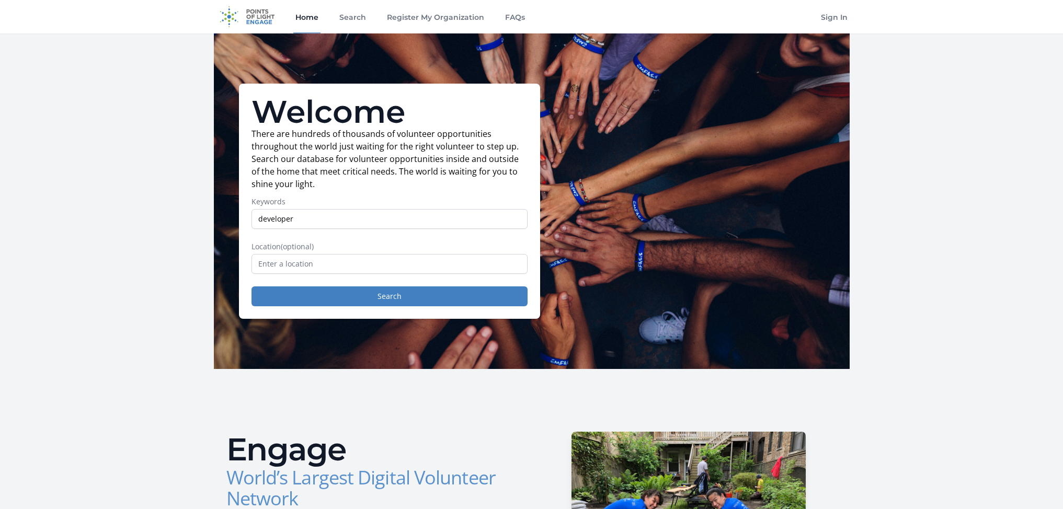
type input "developer"
click at [252, 287] on button "Search" at bounding box center [390, 297] width 276 height 20
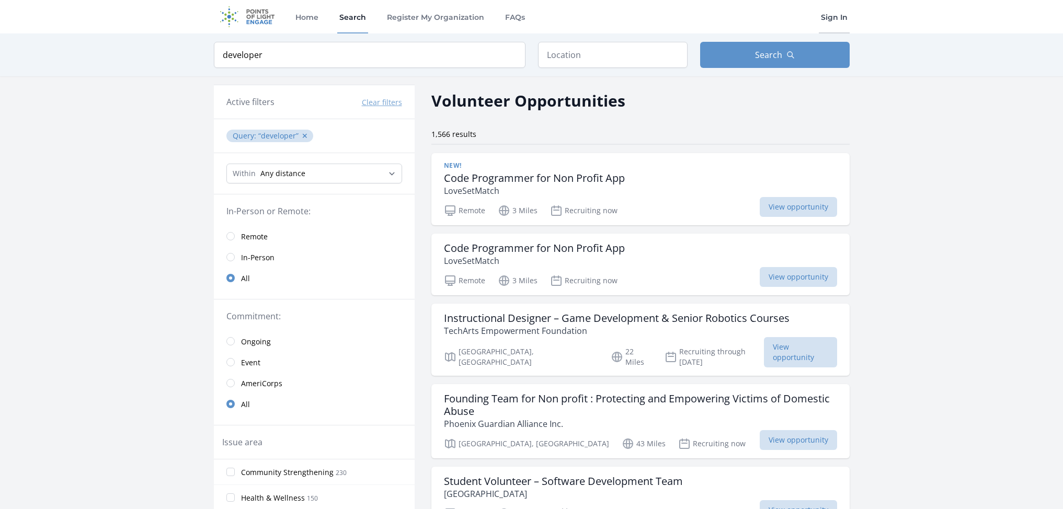
click at [843, 17] on link "Sign In" at bounding box center [834, 16] width 31 height 33
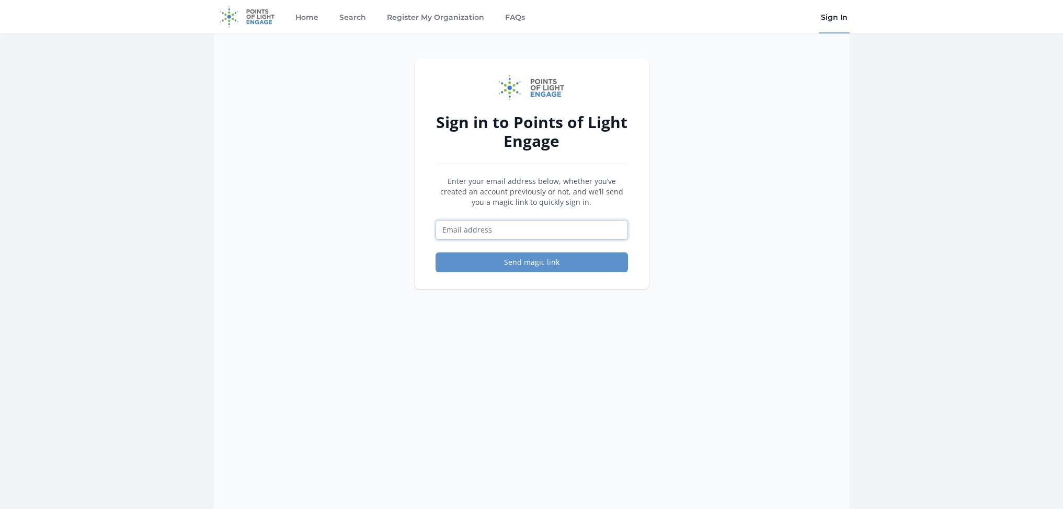
click at [480, 237] on input "Email address" at bounding box center [532, 230] width 192 height 20
type input "[EMAIL_ADDRESS][DOMAIN_NAME]"
click at [478, 264] on button "Send magic link" at bounding box center [532, 263] width 192 height 20
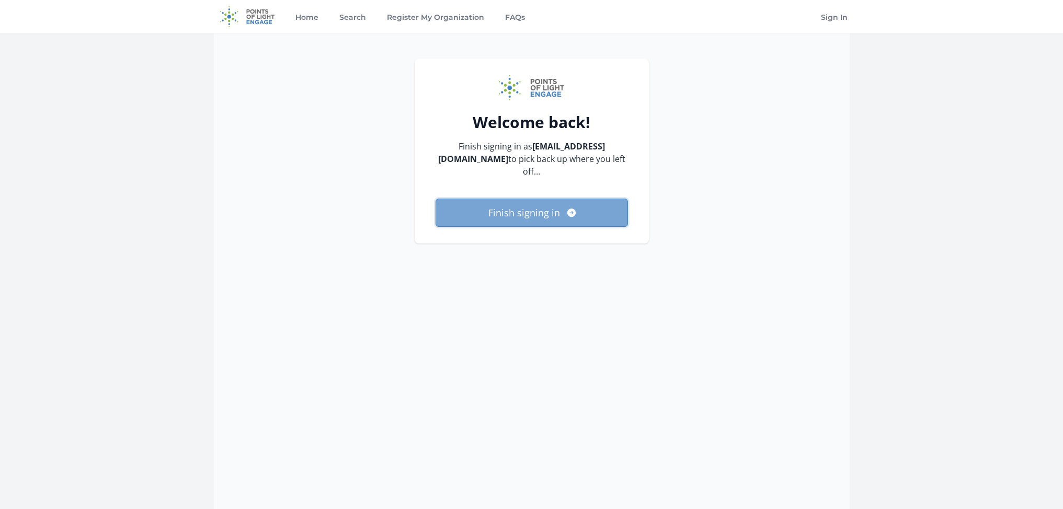
click at [520, 199] on button "Finish signing in" at bounding box center [532, 213] width 192 height 28
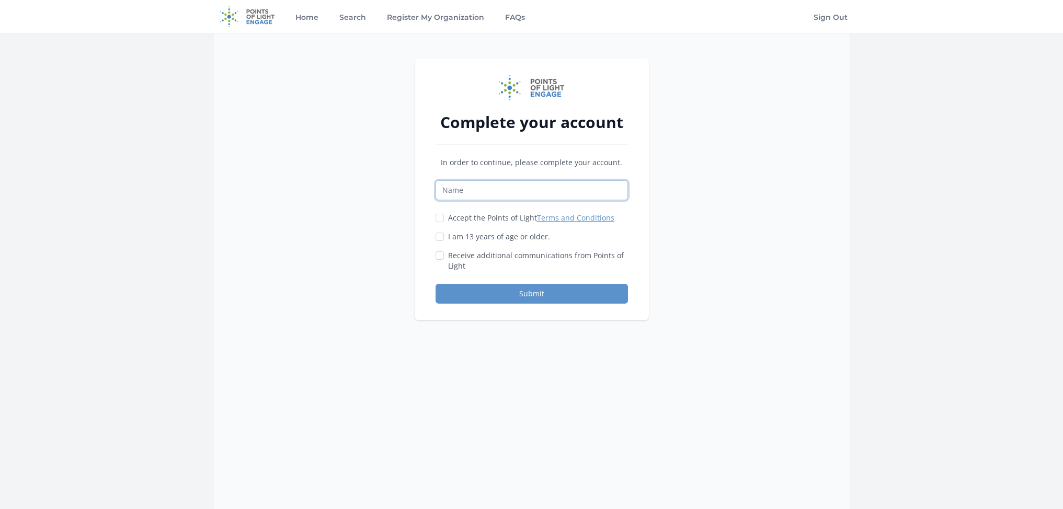
click at [498, 185] on input "Name" at bounding box center [532, 190] width 192 height 20
type input "phillip kim"
click at [498, 218] on label "Accept the Points of Light Terms and Conditions" at bounding box center [531, 218] width 166 height 10
click at [444, 218] on input "Accept the Points of Light Terms and Conditions" at bounding box center [440, 218] width 8 height 8
checkbox input "true"
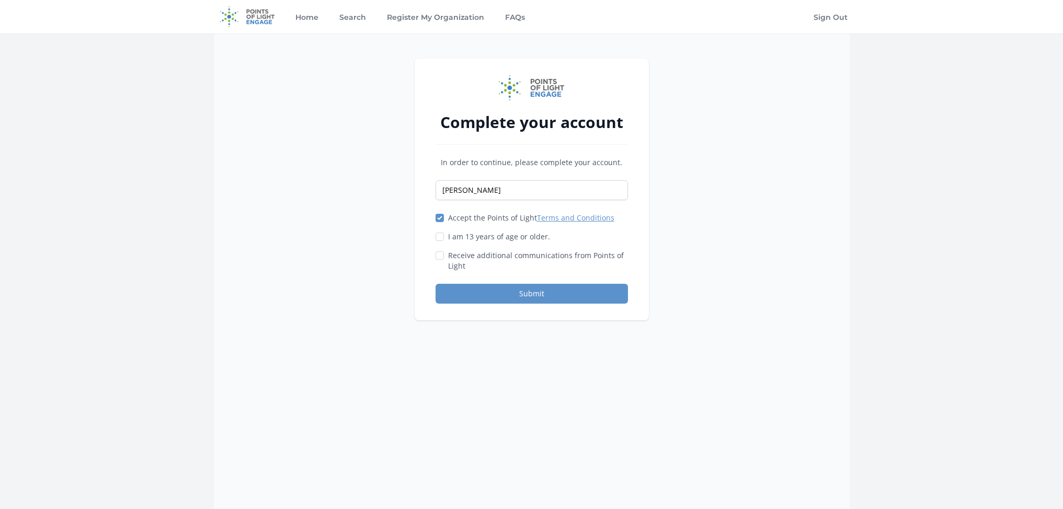
click at [445, 236] on div "I am 13 years of age or older." at bounding box center [532, 237] width 192 height 10
click at [441, 256] on input "Receive additional communications from Points of Light" at bounding box center [440, 256] width 8 height 8
checkbox input "true"
click at [437, 234] on input "I am 13 years of age or older." at bounding box center [440, 237] width 8 height 8
checkbox input "true"
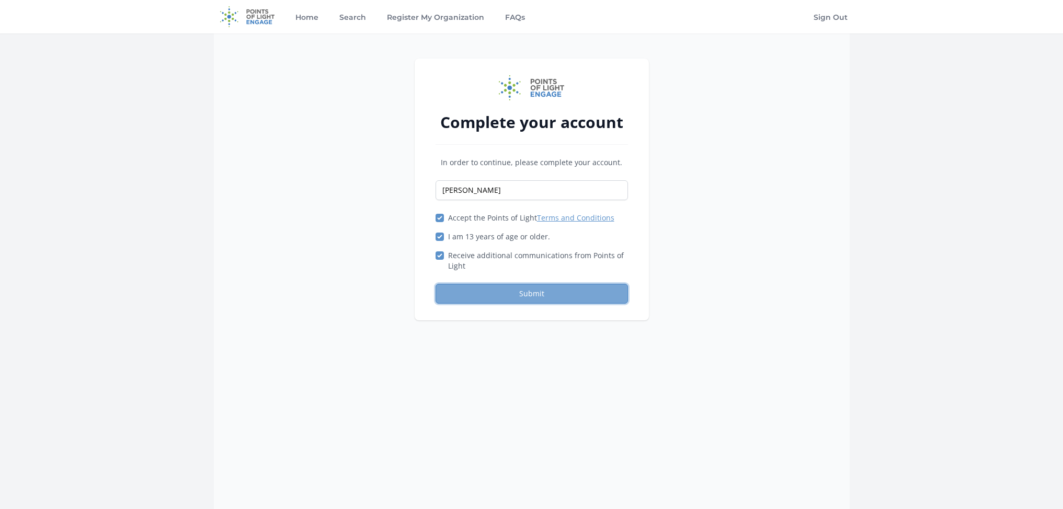
click at [499, 290] on button "Submit" at bounding box center [532, 294] width 192 height 20
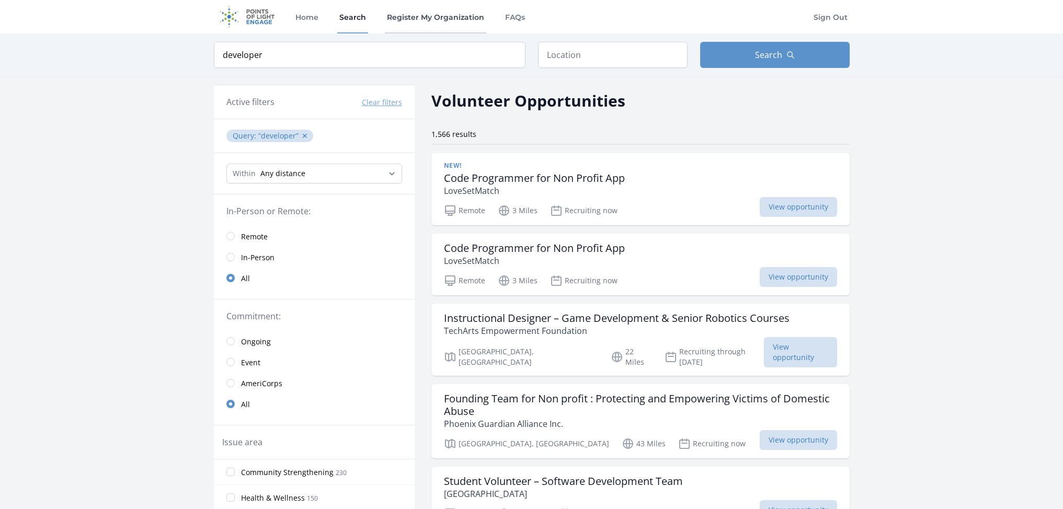
click at [451, 13] on link "Register My Organization" at bounding box center [435, 16] width 101 height 33
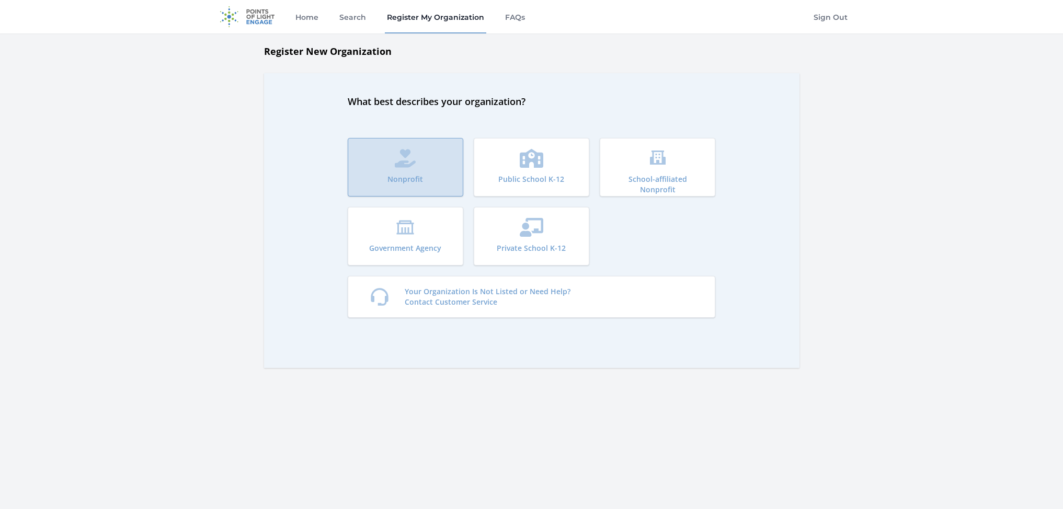
click at [413, 173] on button "Nonprofit" at bounding box center [406, 167] width 116 height 59
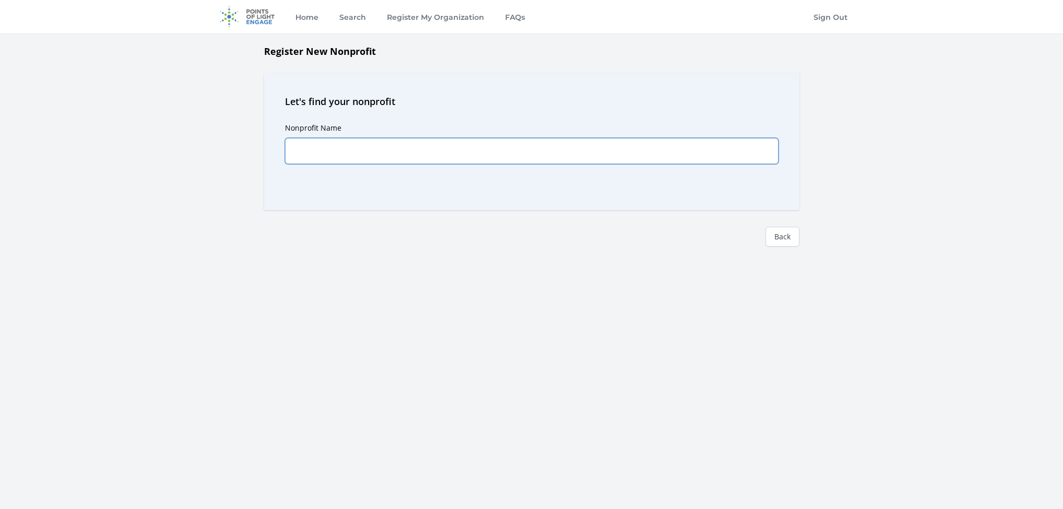
click at [387, 153] on input "Nonprofit Name" at bounding box center [532, 151] width 494 height 26
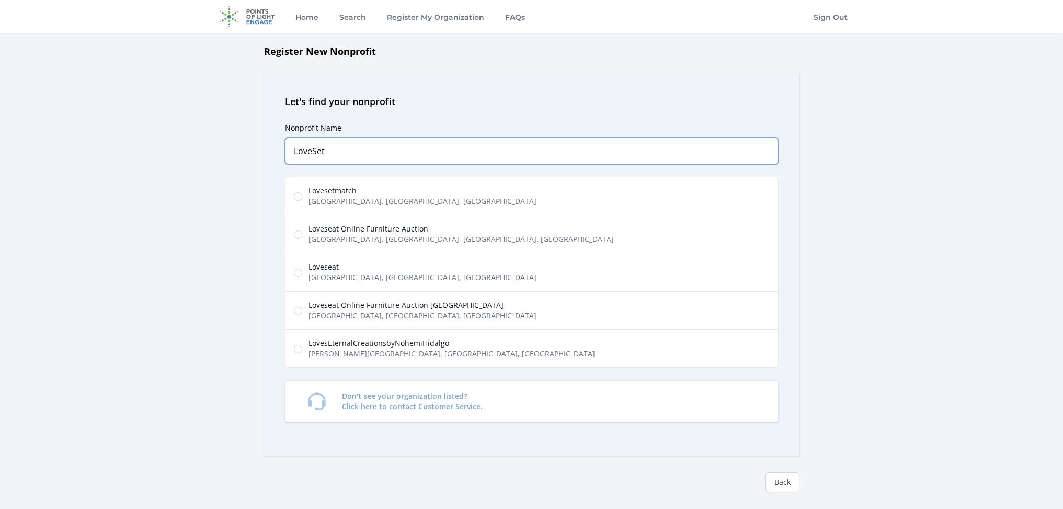
type input "LoveSet"
click at [349, 192] on span "Lovesetmatch" at bounding box center [423, 191] width 228 height 10
click at [302, 192] on input "Lovesetmatch Lupine Ave, Monterey Park, CA, USA" at bounding box center [298, 196] width 8 height 8
radio input "true"
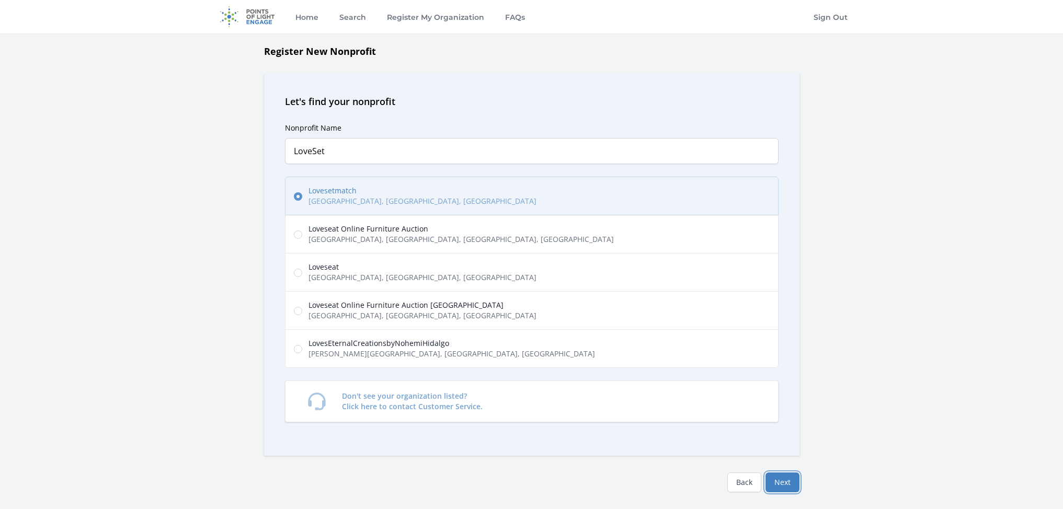
click at [791, 481] on button "Next" at bounding box center [783, 483] width 34 height 20
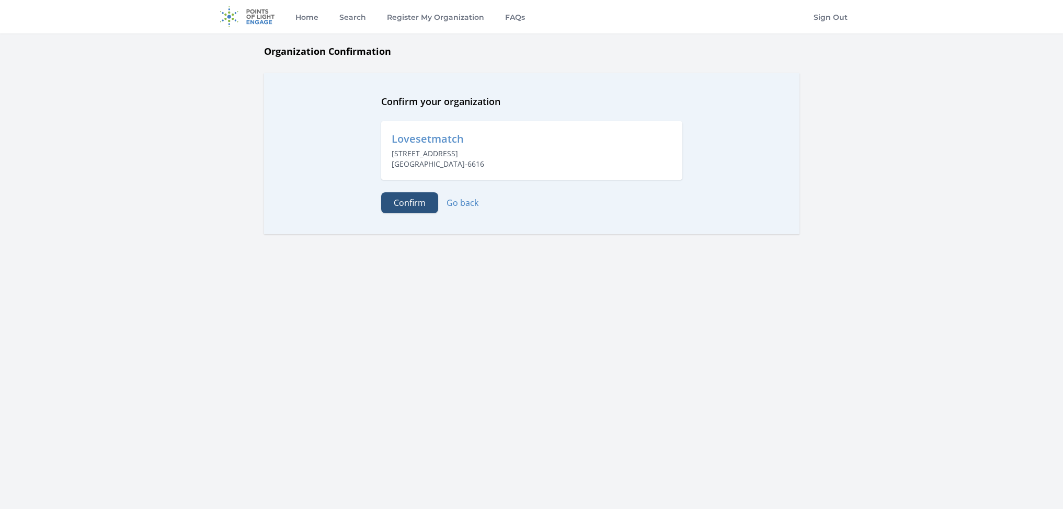
click at [407, 202] on button "Confirm" at bounding box center [409, 202] width 57 height 21
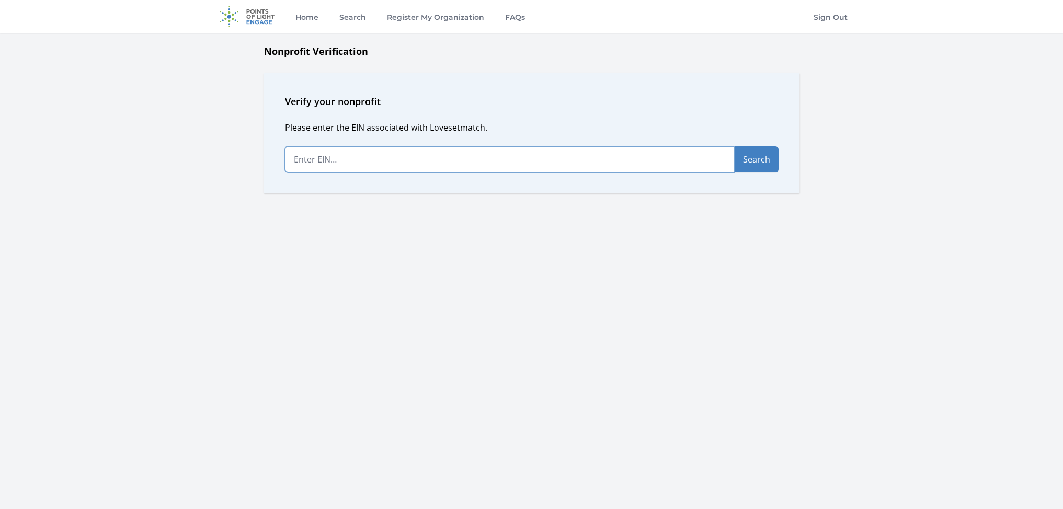
click at [384, 161] on input "text" at bounding box center [510, 159] width 450 height 26
type input "[US_EMPLOYER_IDENTIFICATION_NUMBER]"
click at [757, 159] on button "Search" at bounding box center [757, 159] width 44 height 26
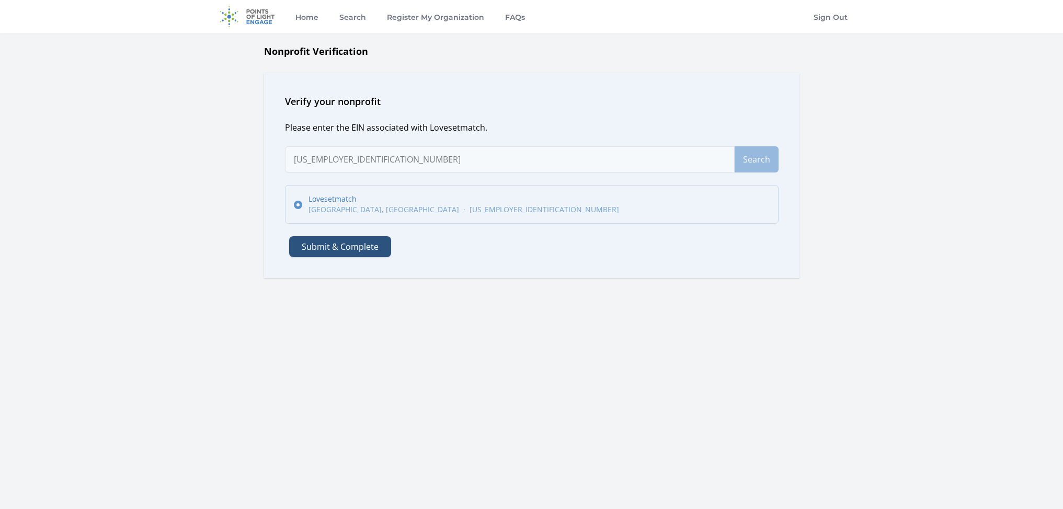
click at [318, 251] on button "Submit & Complete" at bounding box center [340, 246] width 102 height 21
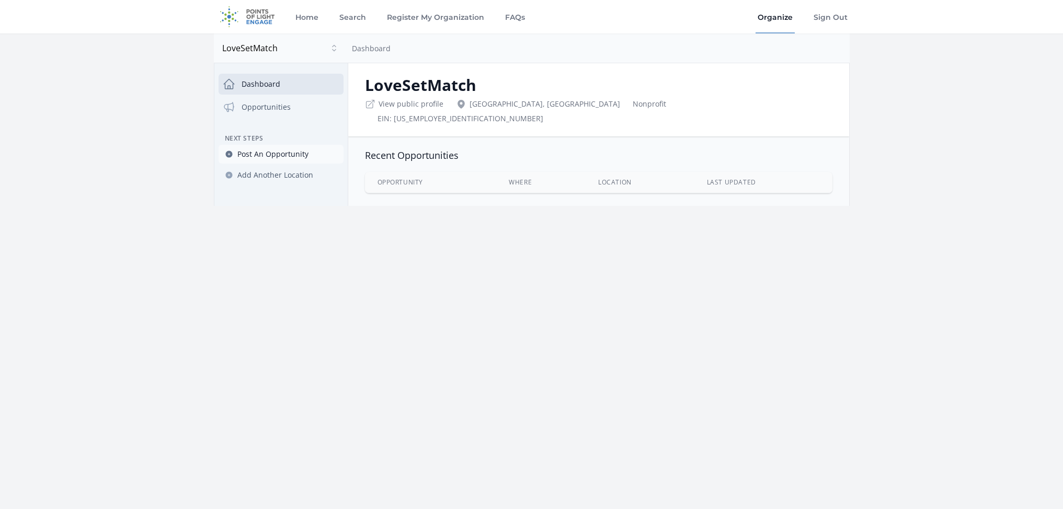
click at [264, 154] on span "Post An Opportunity" at bounding box center [272, 154] width 71 height 10
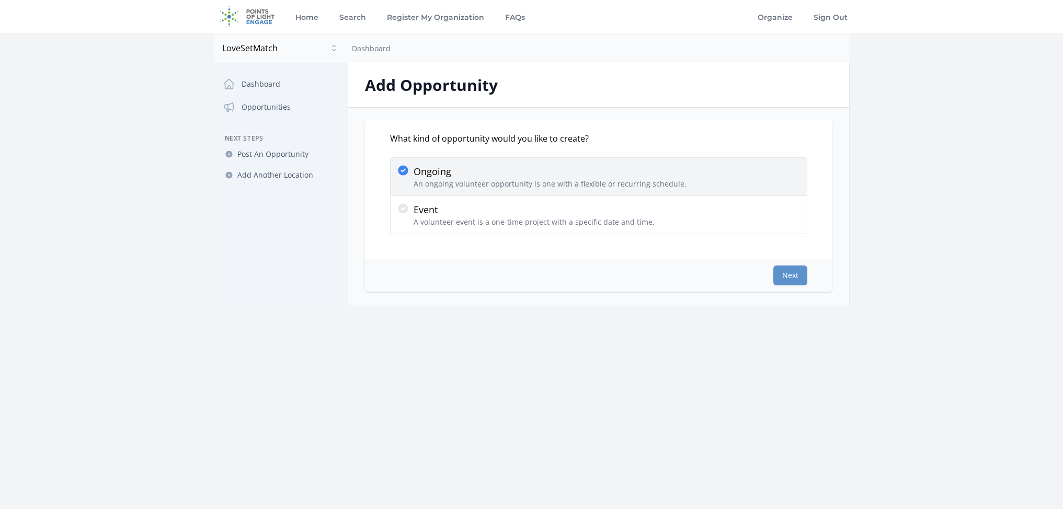
click at [456, 180] on p "An ongoing volunteer opportunity is one with a flexible or recurring schedule." at bounding box center [550, 184] width 273 height 10
click at [0, 0] on input "Ongoing An ongoing volunteer opportunity is one with a flexible or recurring sc…" at bounding box center [0, 0] width 0 height 0
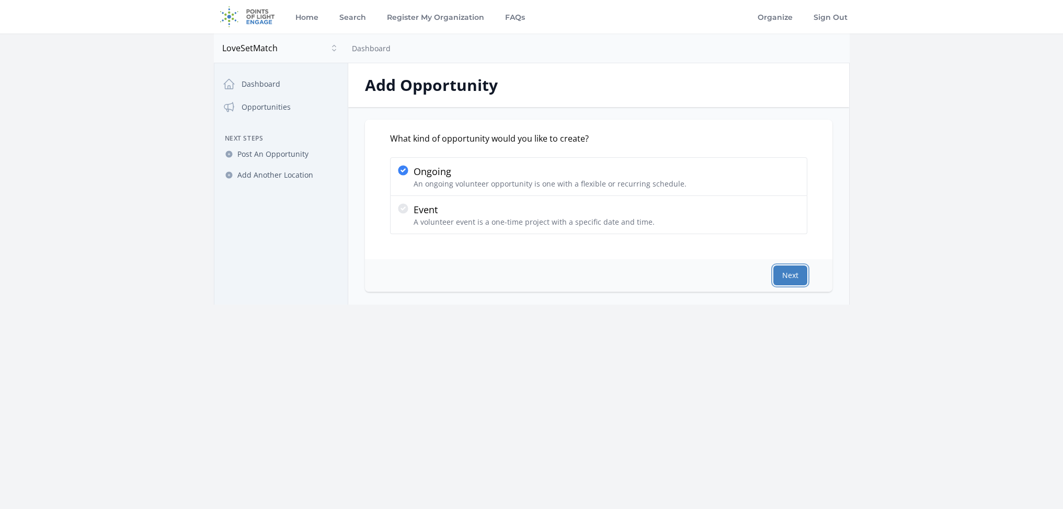
click at [791, 277] on button "Next" at bounding box center [790, 276] width 34 height 20
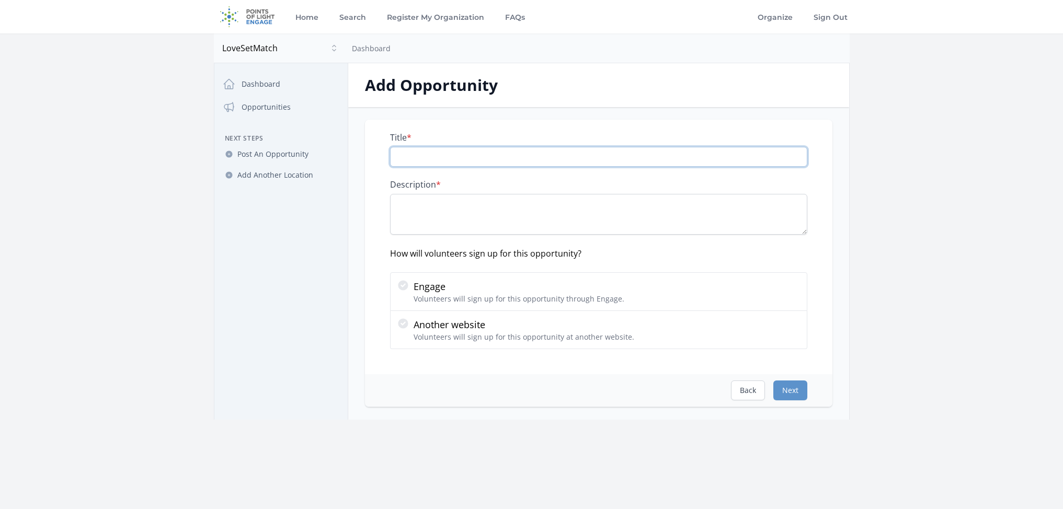
click at [470, 156] on input "Title *" at bounding box center [598, 157] width 417 height 20
paste input "Volunteer Opportunity: Firebase Developer Needed for LoveSetPlay App"
type input "Volunteer Opportunity: Firebase Developer Needed for LoveSetPlay App"
click at [442, 206] on textarea "Description *" at bounding box center [598, 214] width 417 height 41
paste textarea "About Us: LoveSetPlay is an upcoming mobile platform designed to enhance commun…"
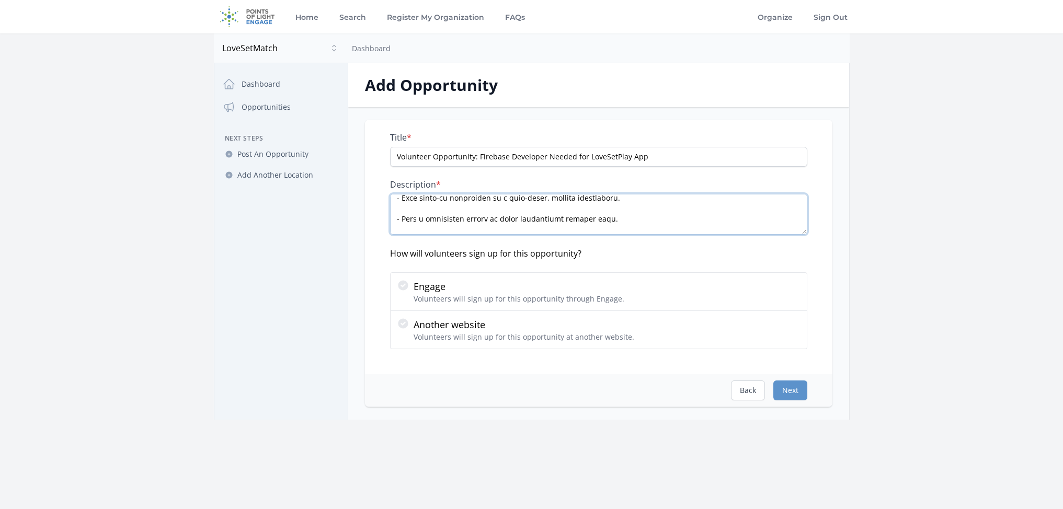
scroll to position [335, 0]
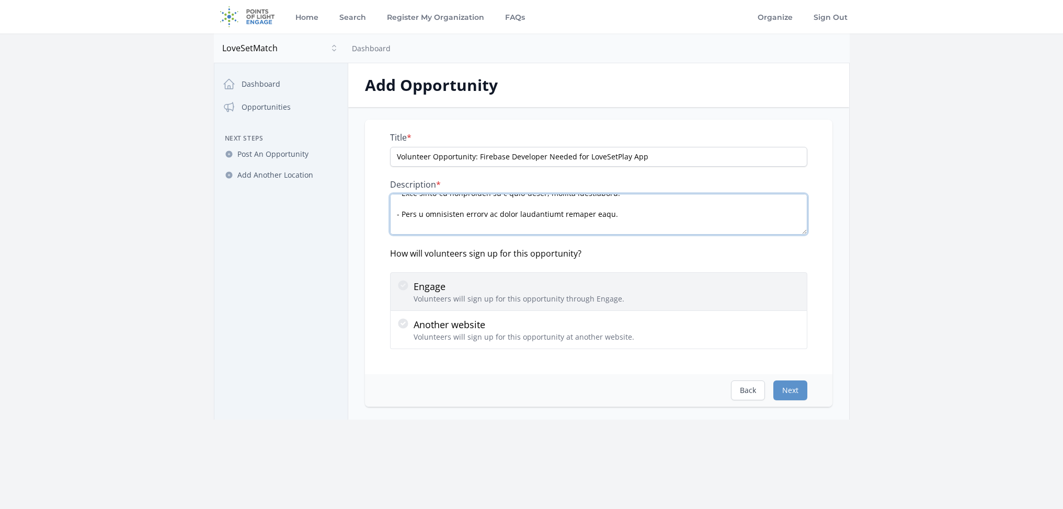
type textarea "About Us: LoveSetPlay is an upcoming mobile platform designed to enhance commun…"
click at [407, 288] on icon at bounding box center [403, 285] width 13 height 13
click at [0, 0] on input "Engage Volunteers will sign up for this opportunity through Engage." at bounding box center [0, 0] width 0 height 0
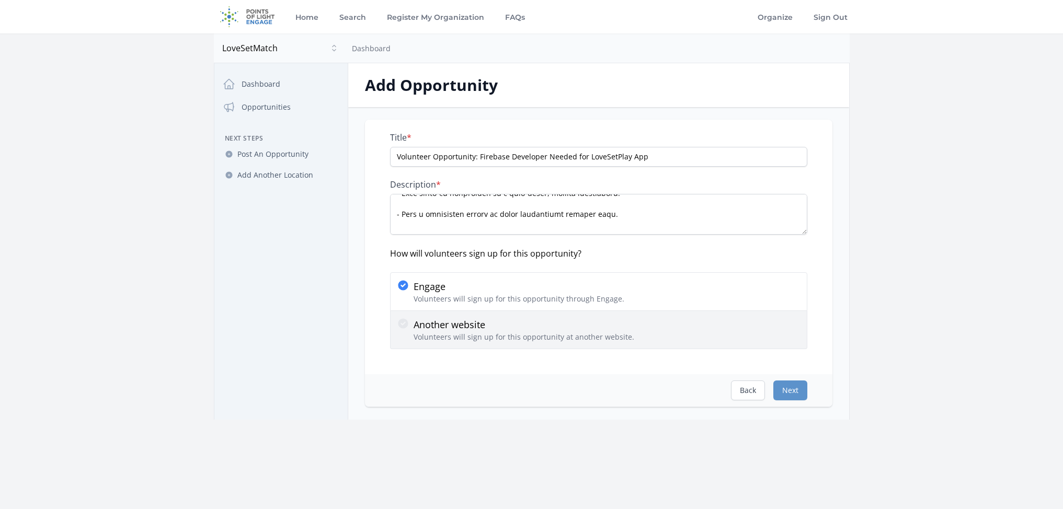
click at [408, 329] on icon at bounding box center [403, 323] width 13 height 13
click at [0, 0] on input "Another website Volunteers will sign up for this opportunity at another website." at bounding box center [0, 0] width 0 height 0
click at [408, 328] on icon at bounding box center [403, 323] width 13 height 13
click at [0, 0] on input "Another website Volunteers will sign up for this opportunity at another website." at bounding box center [0, 0] width 0 height 0
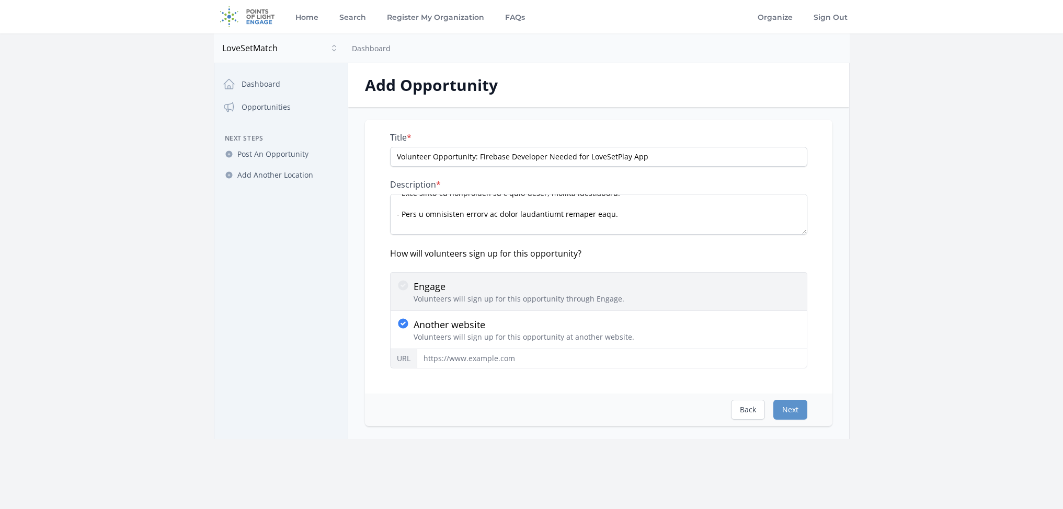
click at [406, 285] on icon at bounding box center [403, 285] width 10 height 10
click at [0, 0] on input "Engage Volunteers will sign up for this opportunity through Engage." at bounding box center [0, 0] width 0 height 0
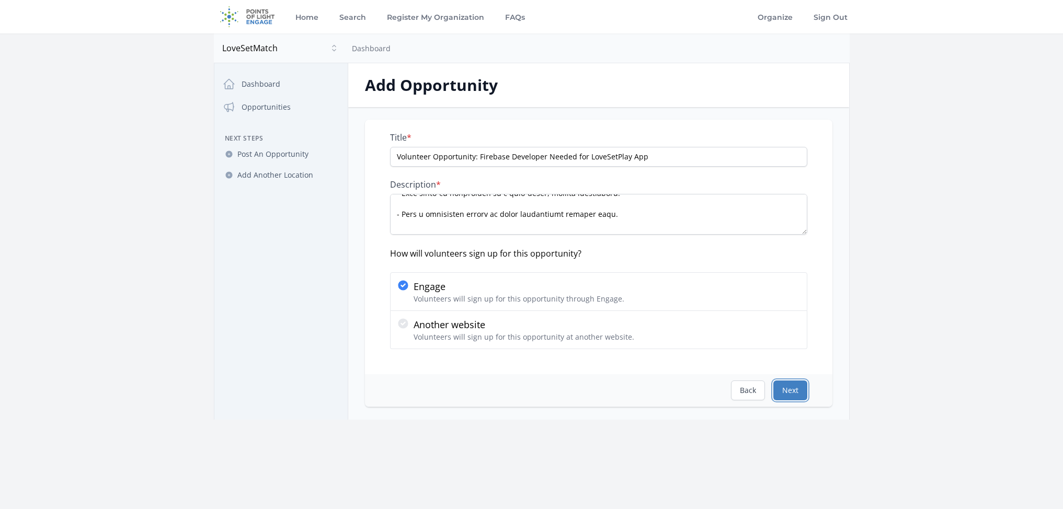
click at [796, 386] on button "Next" at bounding box center [790, 391] width 34 height 20
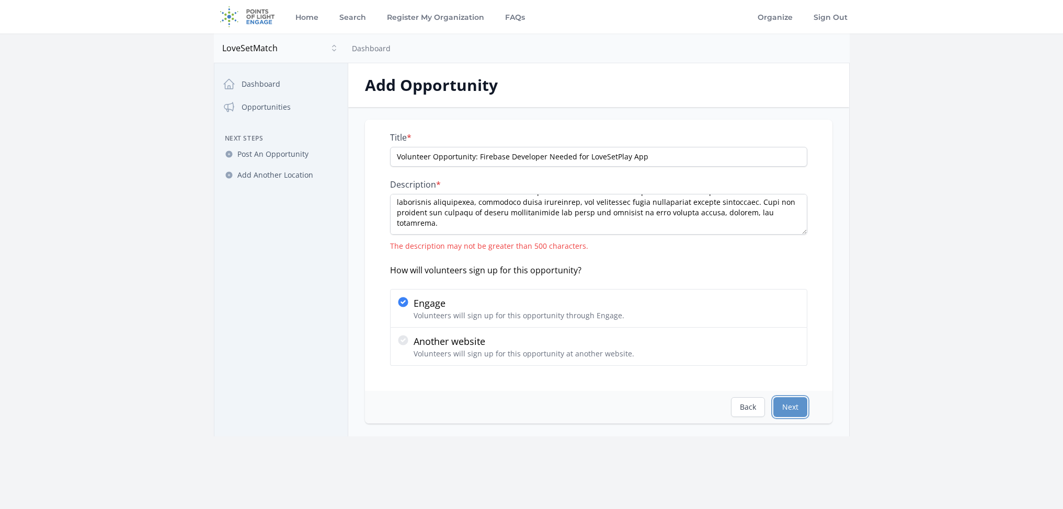
scroll to position [0, 0]
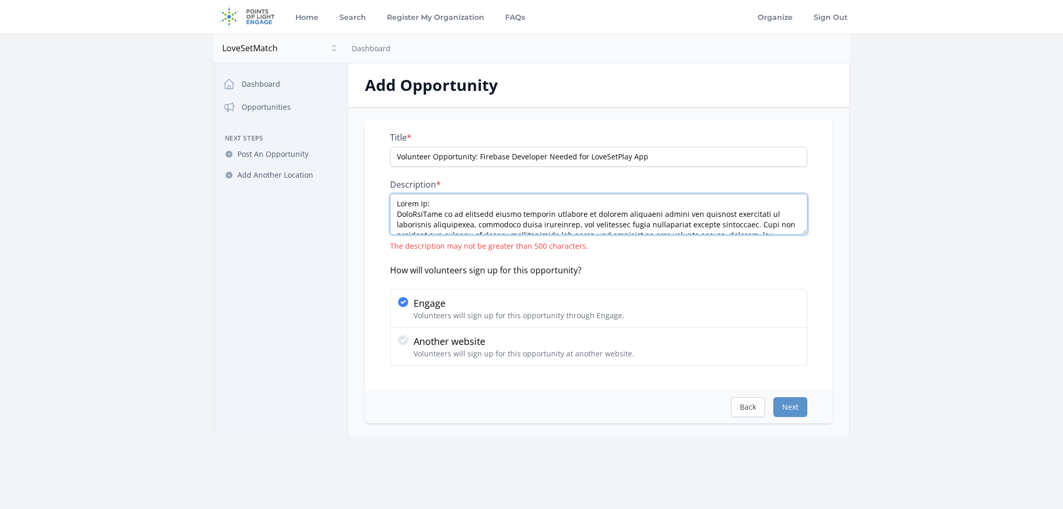
click at [531, 207] on textarea "Description *" at bounding box center [598, 214] width 417 height 41
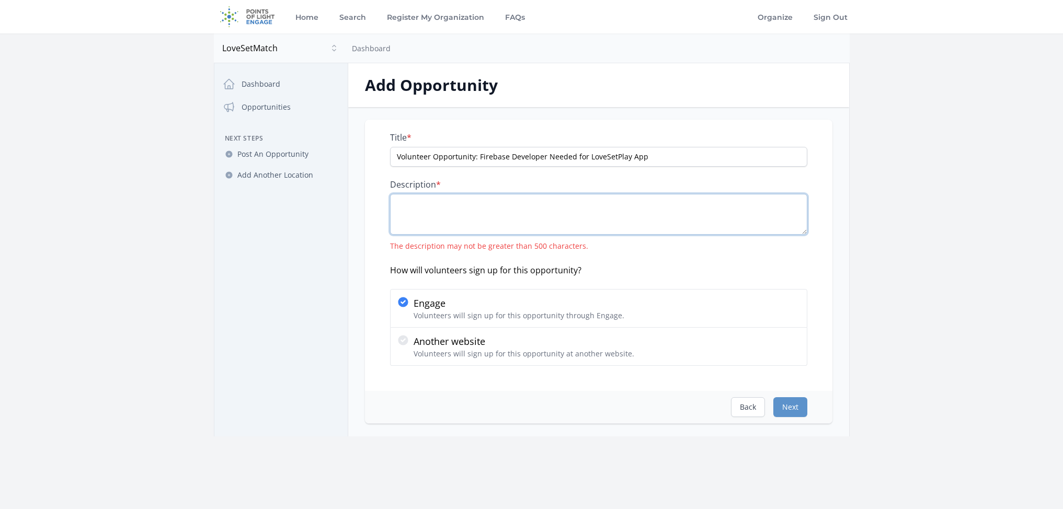
paste textarea "LoveSetPlay is an upcoming mobile platform designed to connect communities thro…"
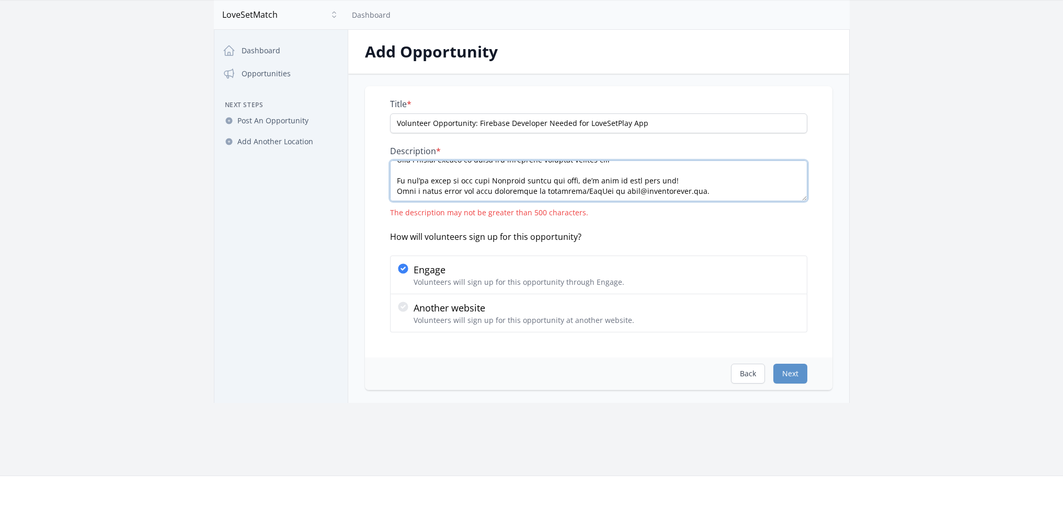
scroll to position [85, 0]
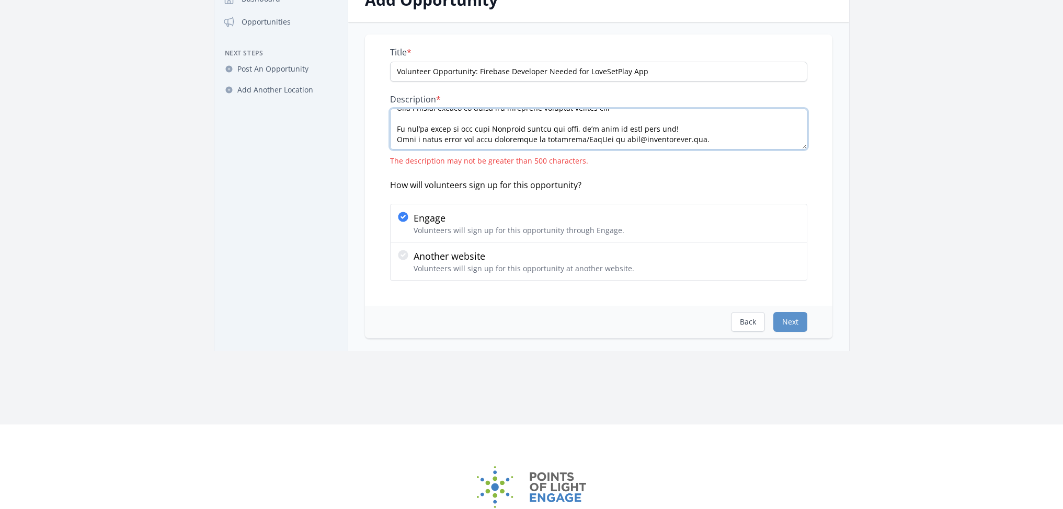
type textarea "LoveSetPlay is an upcoming mobile platform designed to connect communities thro…"
click at [797, 317] on button "Next" at bounding box center [790, 322] width 34 height 20
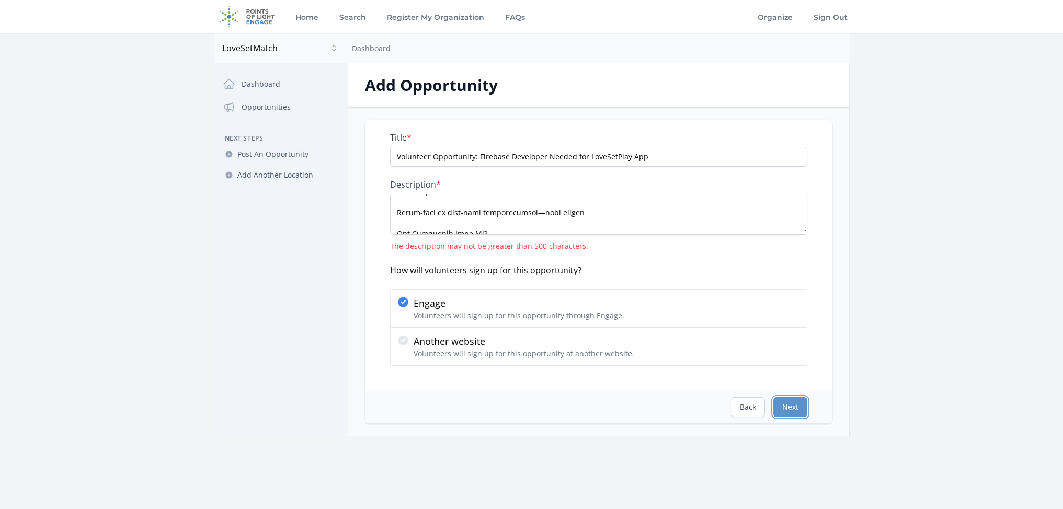
scroll to position [255, 0]
click at [502, 218] on textarea "Description *" at bounding box center [598, 214] width 417 height 41
type textarea "LoveSetPlay is an upcoming mobile platform designed to connect communities thro…"
click at [789, 407] on button "Next" at bounding box center [790, 407] width 34 height 20
click at [471, 209] on textarea "Description *" at bounding box center [598, 214] width 417 height 41
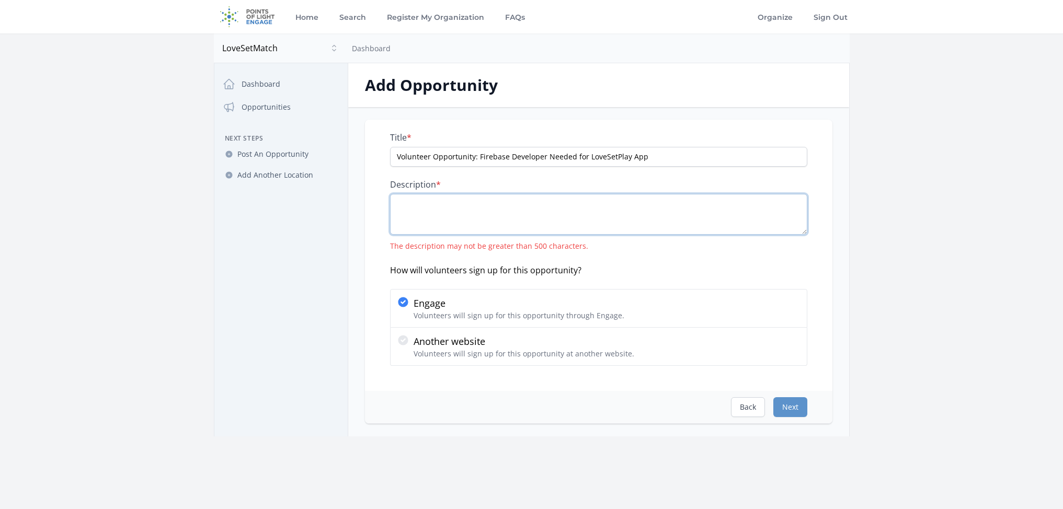
scroll to position [0, 0]
paste textarea "LoveSetPlay is seeking a Volunteer Firebase Developer to help implement and dep…"
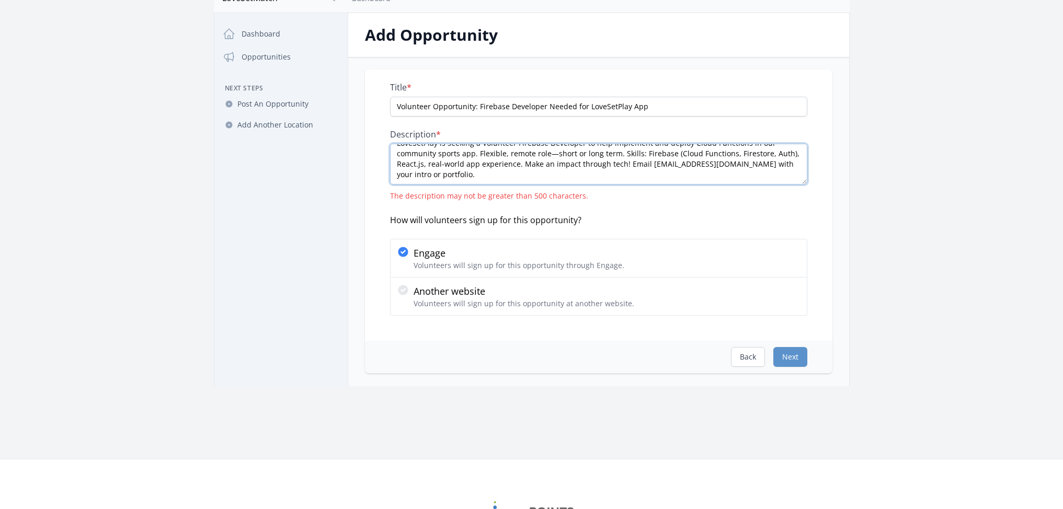
scroll to position [102, 0]
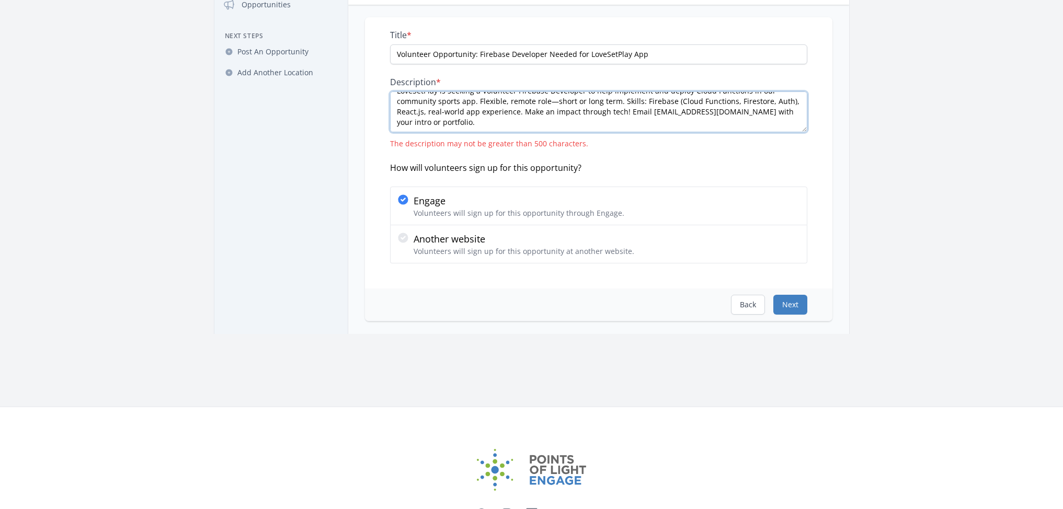
type textarea "LoveSetPlay is seeking a Volunteer Firebase Developer to help implement and dep…"
click at [781, 304] on button "Next" at bounding box center [790, 305] width 34 height 20
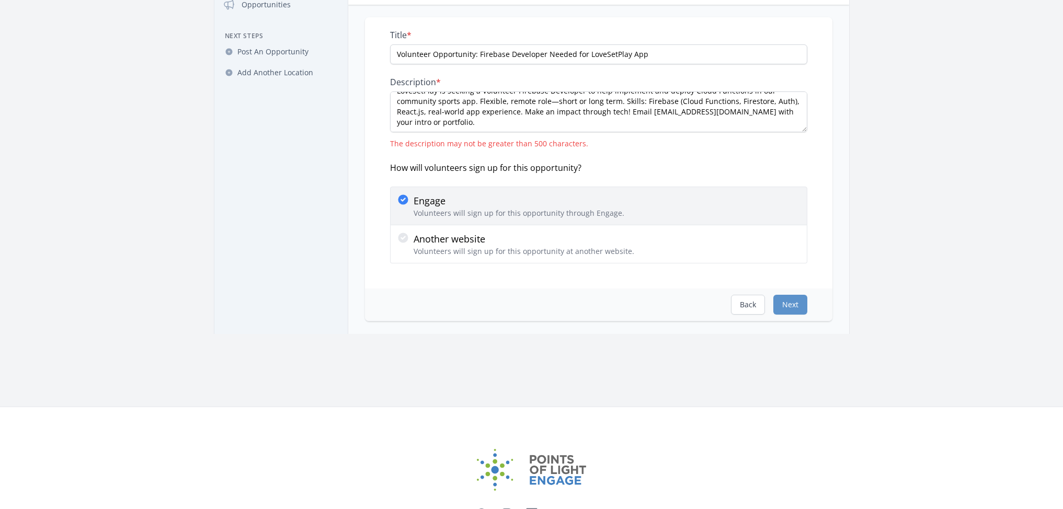
scroll to position [0, 0]
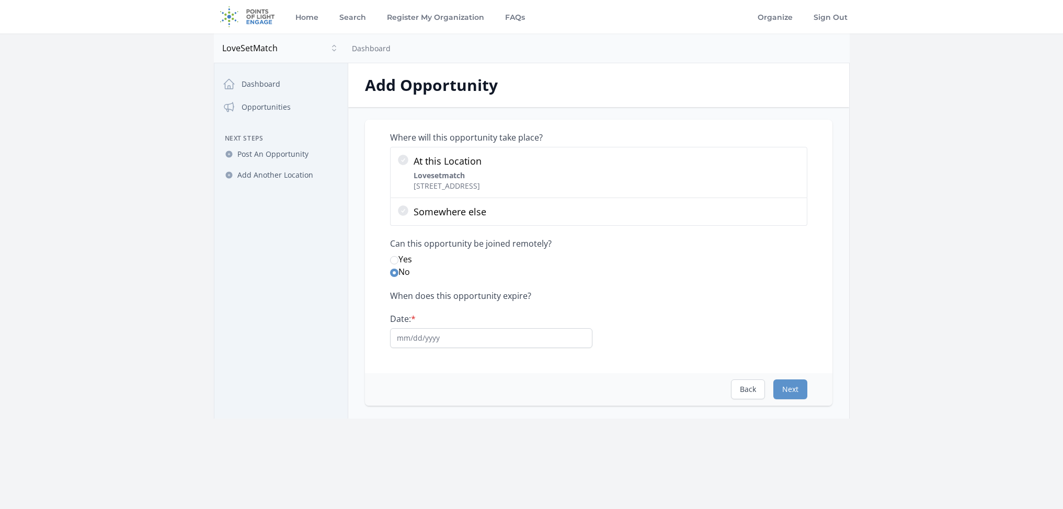
click at [407, 258] on label "Yes" at bounding box center [598, 259] width 417 height 13
click at [398, 258] on input "Yes" at bounding box center [394, 260] width 8 height 8
radio input "true"
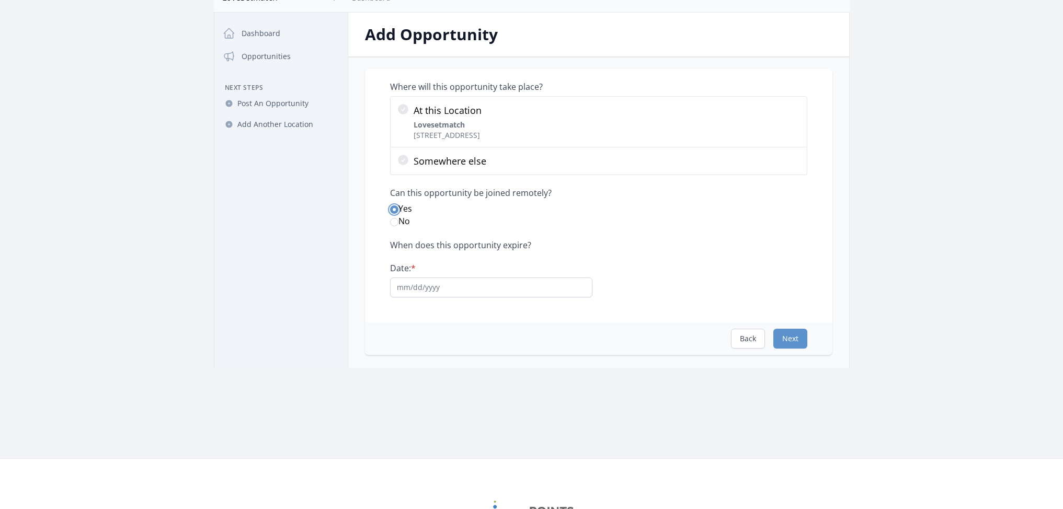
scroll to position [56, 0]
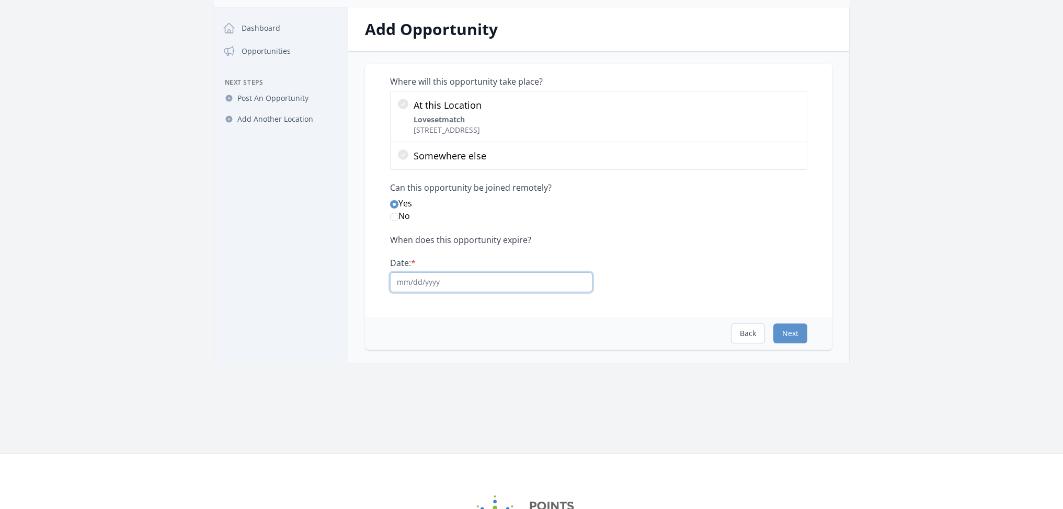
click at [431, 285] on input "Date: *" at bounding box center [491, 282] width 202 height 20
type input "08/11/25"
click at [466, 286] on input "08/11/25" at bounding box center [491, 282] width 202 height 20
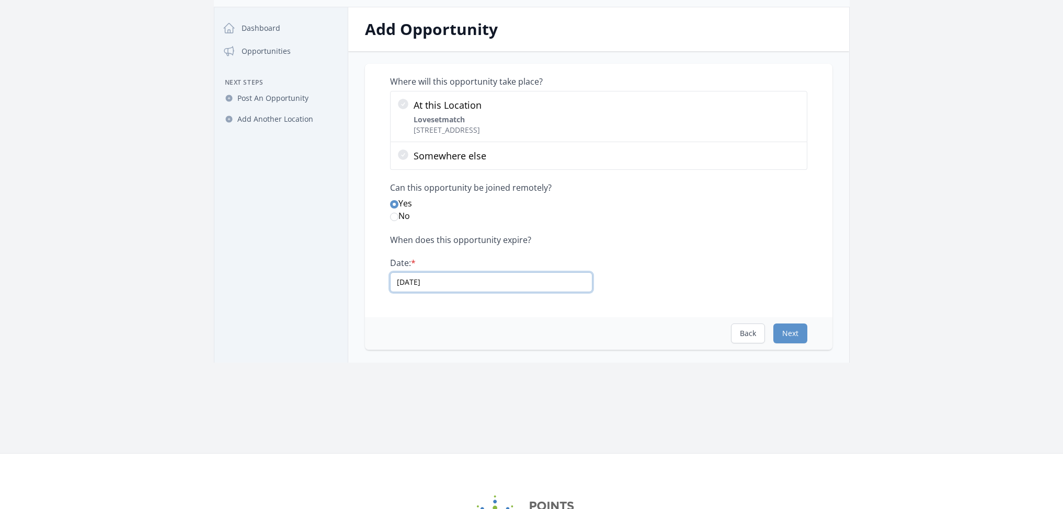
scroll to position [54, 0]
type input "12/31/26"
click at [793, 335] on button "Next" at bounding box center [790, 336] width 34 height 20
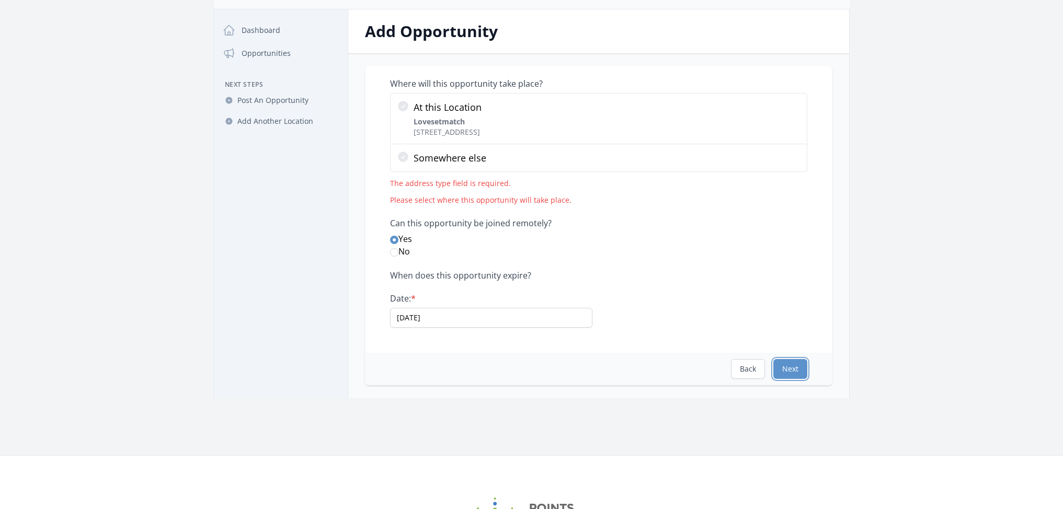
scroll to position [0, 0]
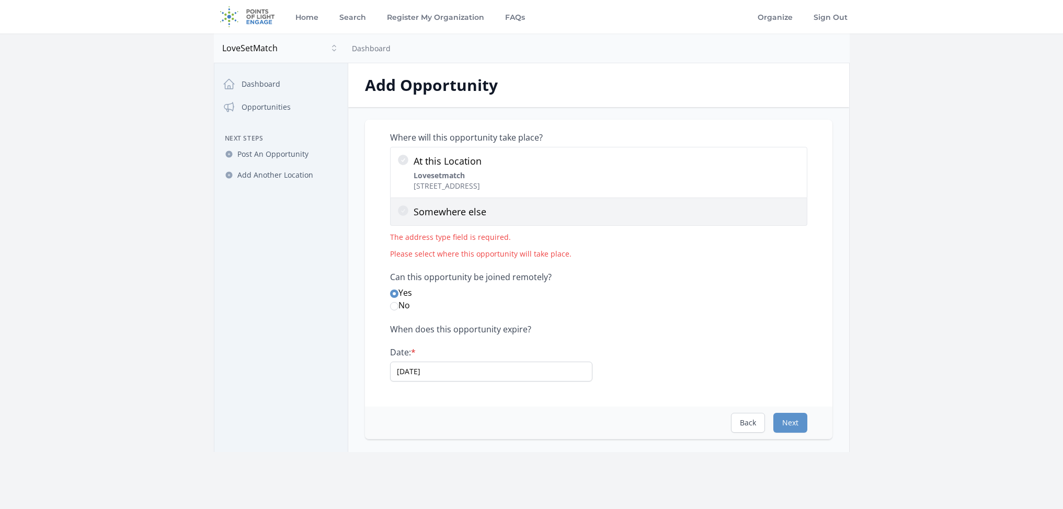
click at [476, 218] on p "Somewhere else" at bounding box center [607, 211] width 387 height 15
click at [0, 0] on input "Somewhere else" at bounding box center [0, 0] width 0 height 0
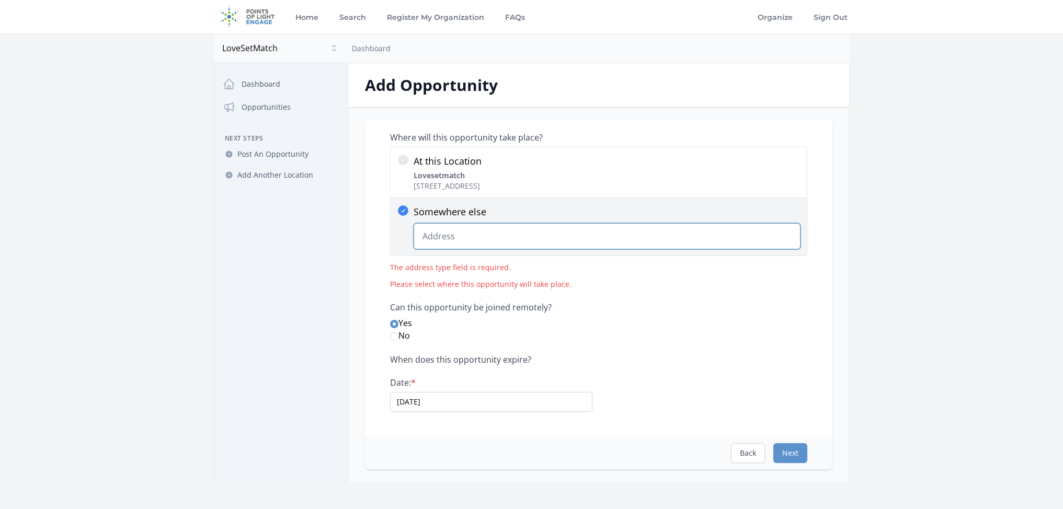
click at [495, 236] on input "Somewhere else Change Predictions" at bounding box center [607, 236] width 387 height 26
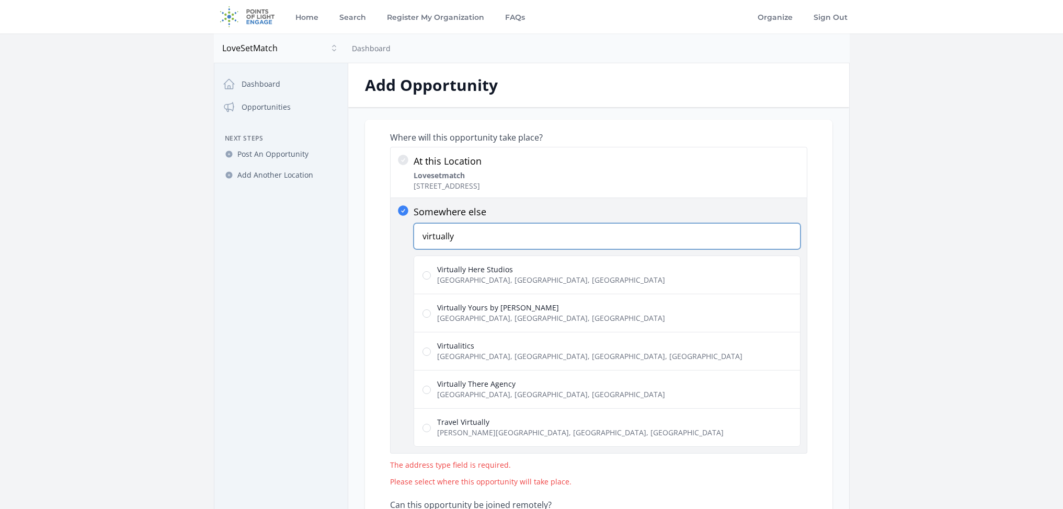
click at [490, 242] on input "virtually" at bounding box center [607, 236] width 387 height 26
type input "online"
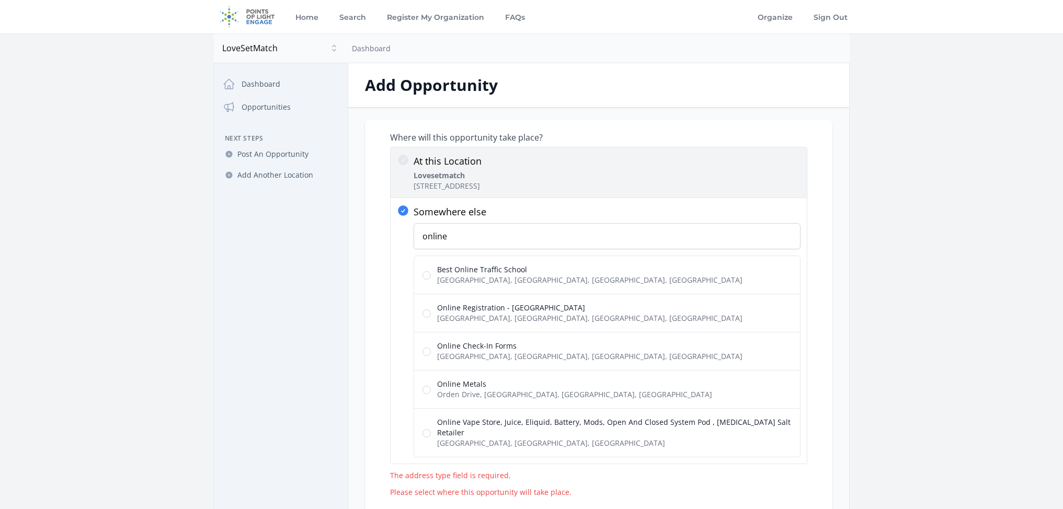
click at [405, 163] on icon at bounding box center [403, 160] width 10 height 10
click at [0, 0] on input "At this Location Lovesetmatch 2101 Lupine Ave, Monterey Park, CA 91755" at bounding box center [0, 0] width 0 height 0
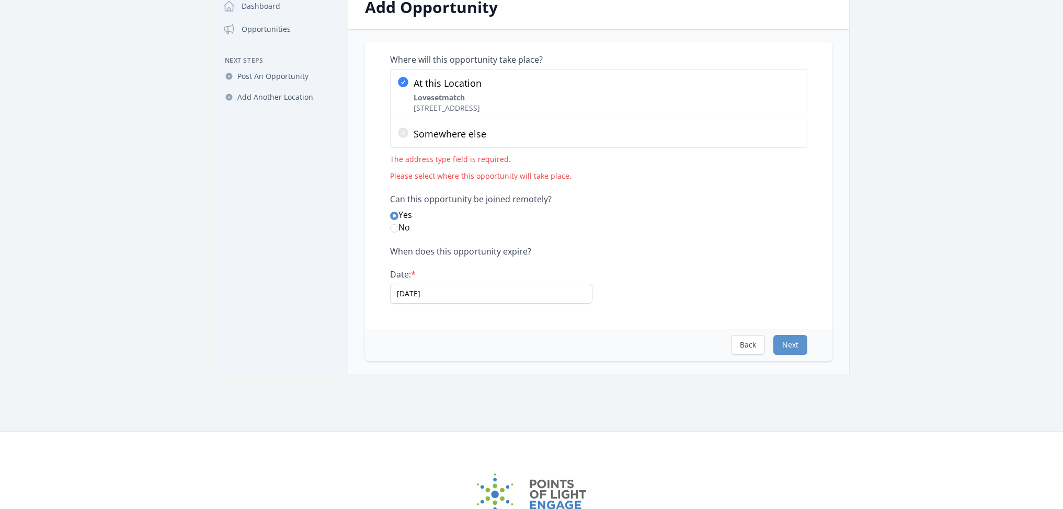
scroll to position [120, 0]
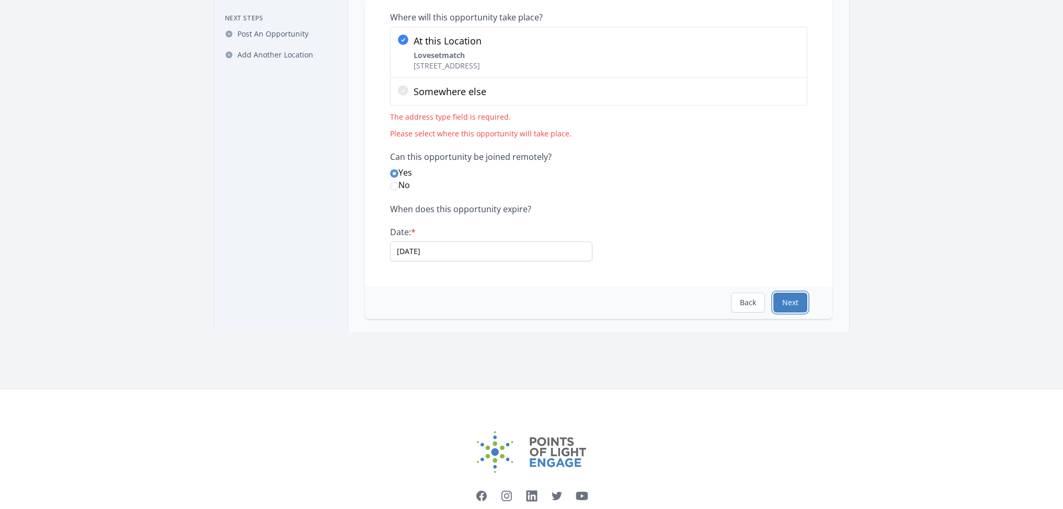
click at [797, 300] on button "Next" at bounding box center [790, 303] width 34 height 20
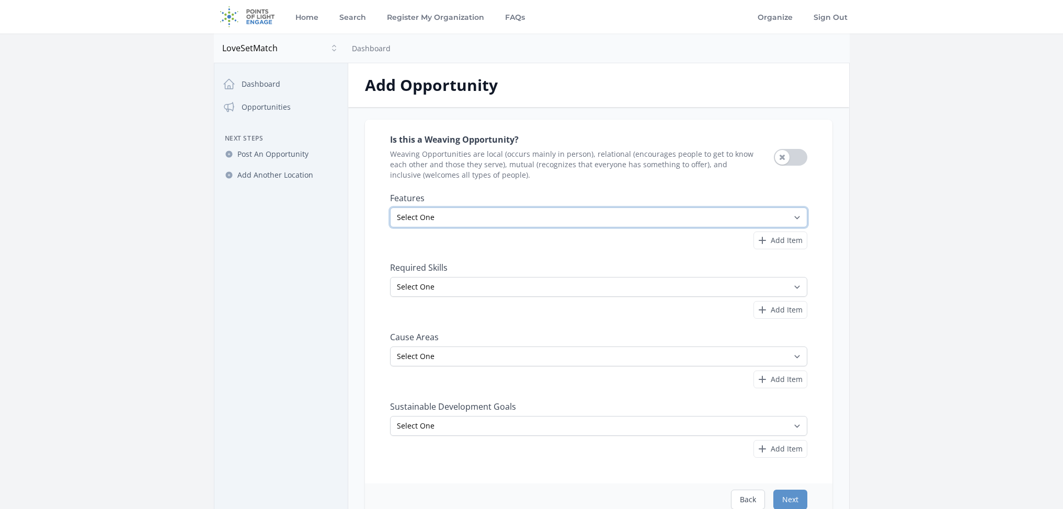
click at [459, 219] on select "Select One All Ages Court-Ordered Eligible Good for Families Good for Groups Go…" at bounding box center [598, 218] width 417 height 20
select select "Volunteer Abroad"
click at [461, 280] on select "Select One Accounting Advocacy Administrative Arts Board Service Business Skill…" at bounding box center [598, 287] width 417 height 20
select select "Technology"
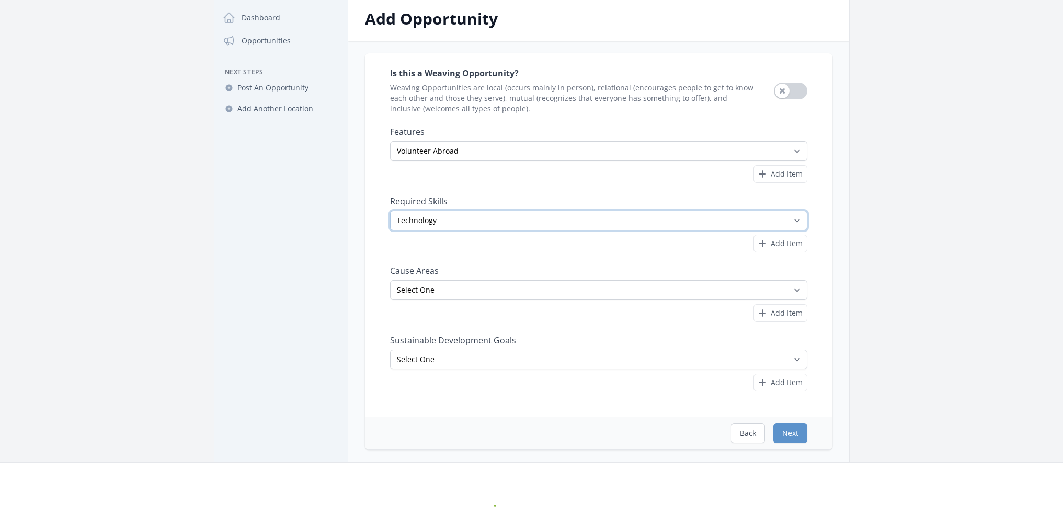
scroll to position [68, 0]
click at [453, 287] on select "Select One Adult Education Animals Arts & Culture Children & Youth Civil Rights…" at bounding box center [598, 288] width 417 height 20
select select "Education"
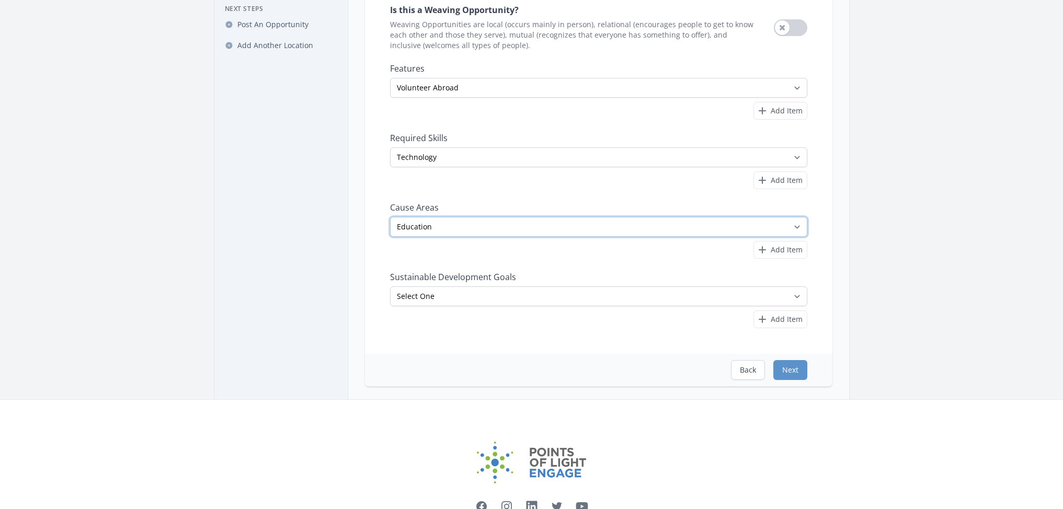
scroll to position [139, 0]
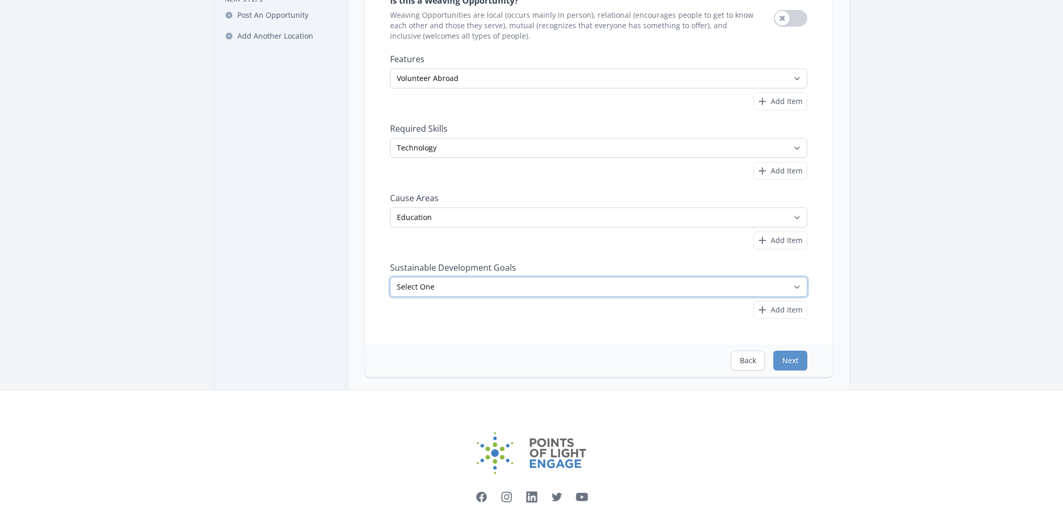
click at [466, 288] on select "Select One No Poverty Zero Hunger Good Health and Well-Being Quality Education …" at bounding box center [598, 287] width 417 height 20
select select "Good Health and Well-Being"
click at [800, 359] on button "Next" at bounding box center [790, 361] width 34 height 20
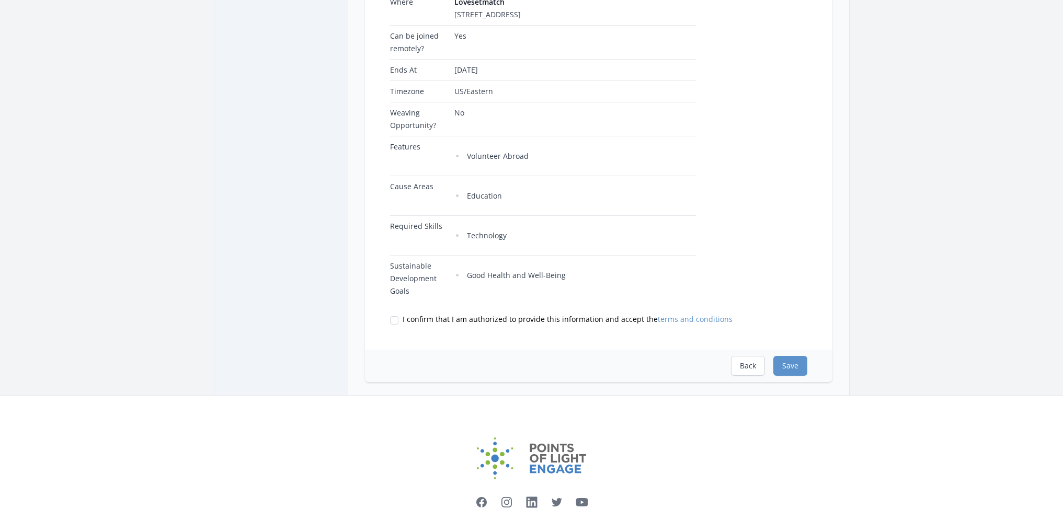
scroll to position [309, 0]
click at [393, 317] on input "I confirm that I am authorized to provide this information and accept the terms…" at bounding box center [394, 321] width 8 height 8
checkbox input "true"
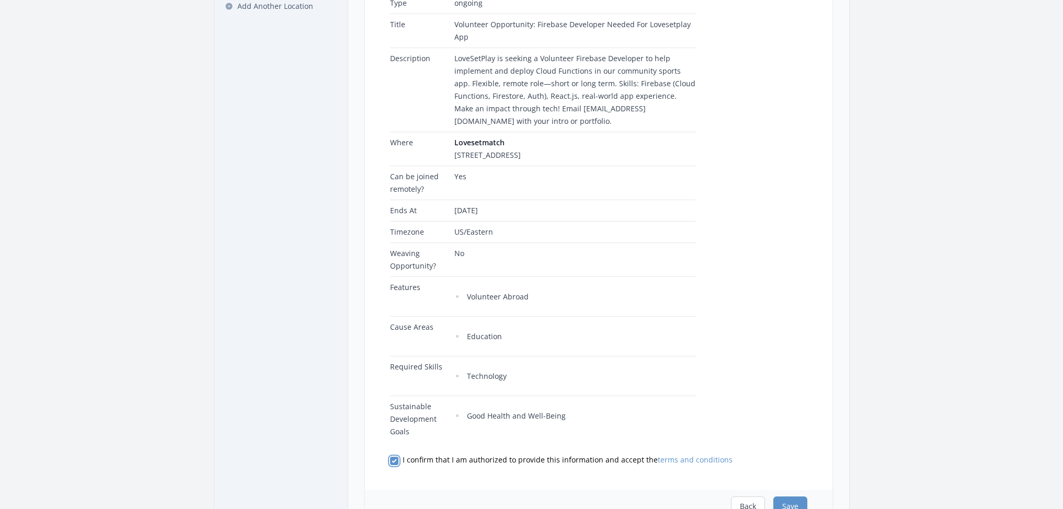
scroll to position [226, 0]
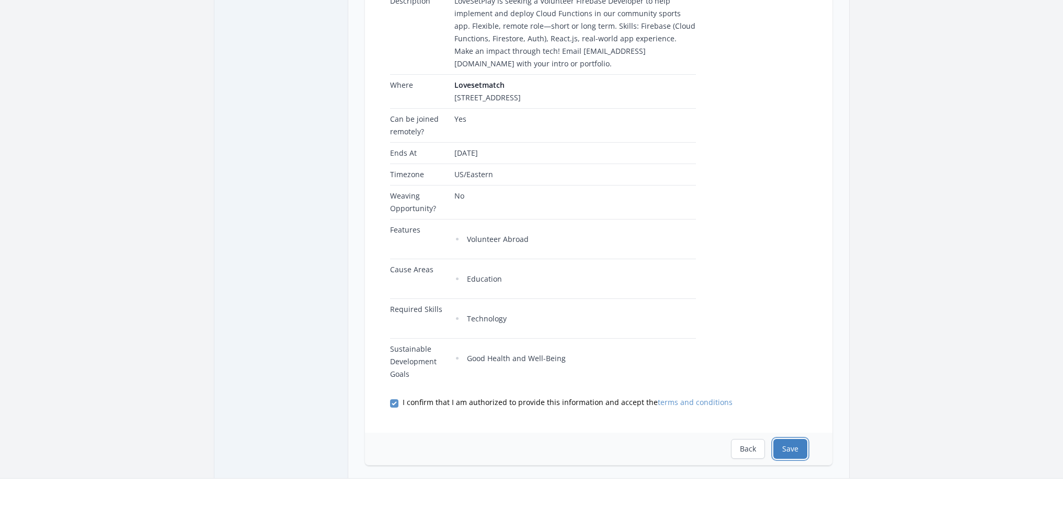
click at [788, 439] on button "Save" at bounding box center [790, 449] width 34 height 20
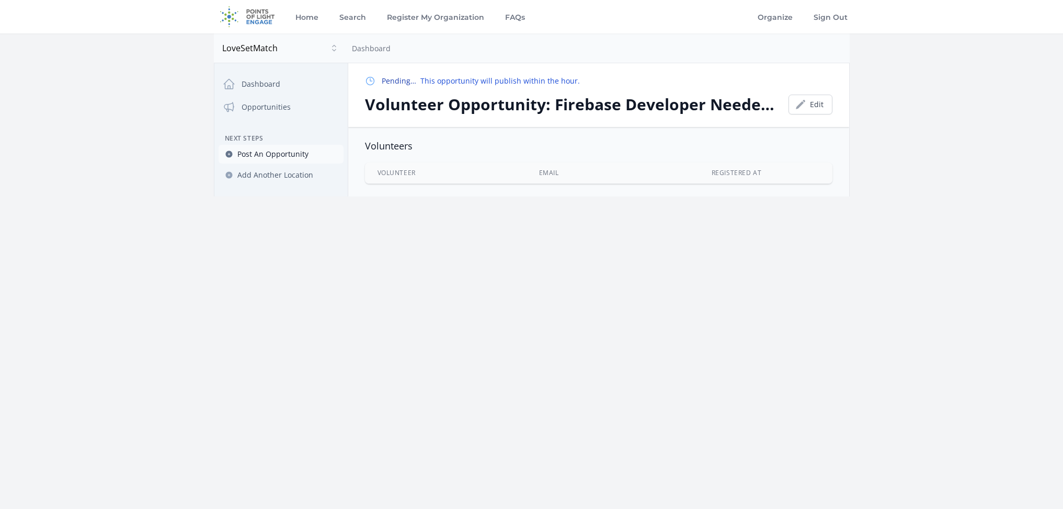
click at [281, 151] on span "Post An Opportunity" at bounding box center [272, 154] width 71 height 10
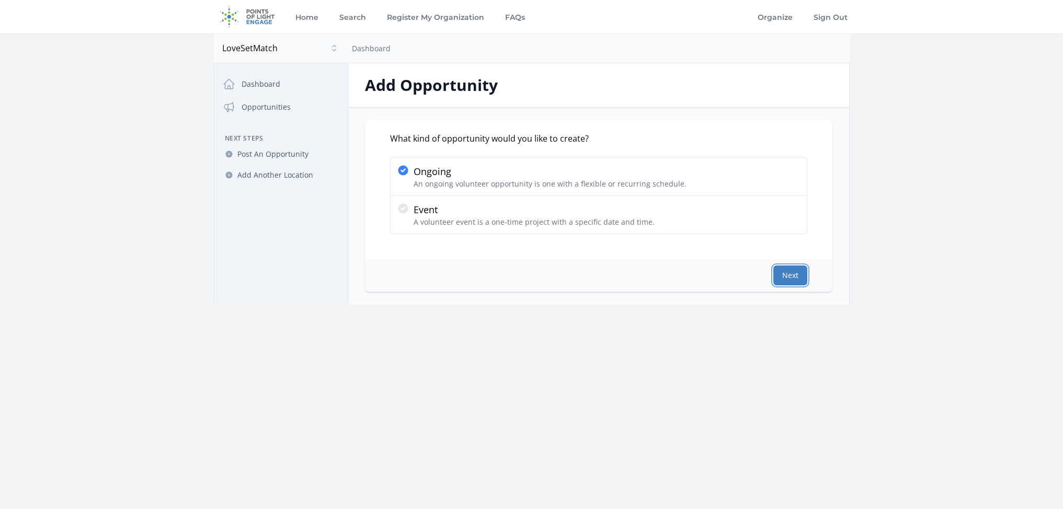
click at [785, 275] on button "Next" at bounding box center [790, 276] width 34 height 20
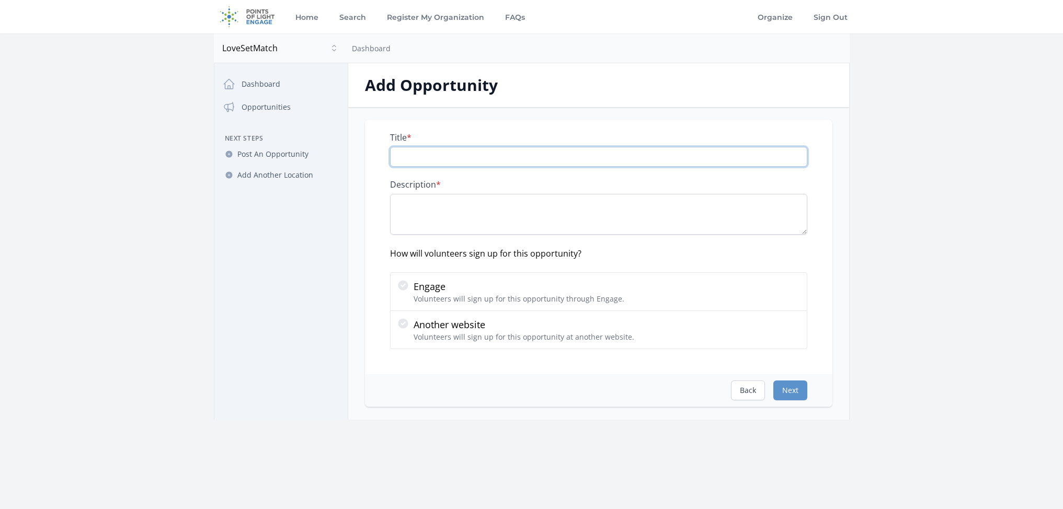
click at [485, 152] on input "Title *" at bounding box center [598, 157] width 417 height 20
click at [203, 275] on div "Open sidebar LoveSetMatch LoveSetMatch Dashboard Close dialog LoveSetMatch Love…" at bounding box center [531, 226] width 669 height 386
click at [527, 154] on input "Title *" at bounding box center [598, 157] width 417 height 20
paste input "Physical Education Assistant"
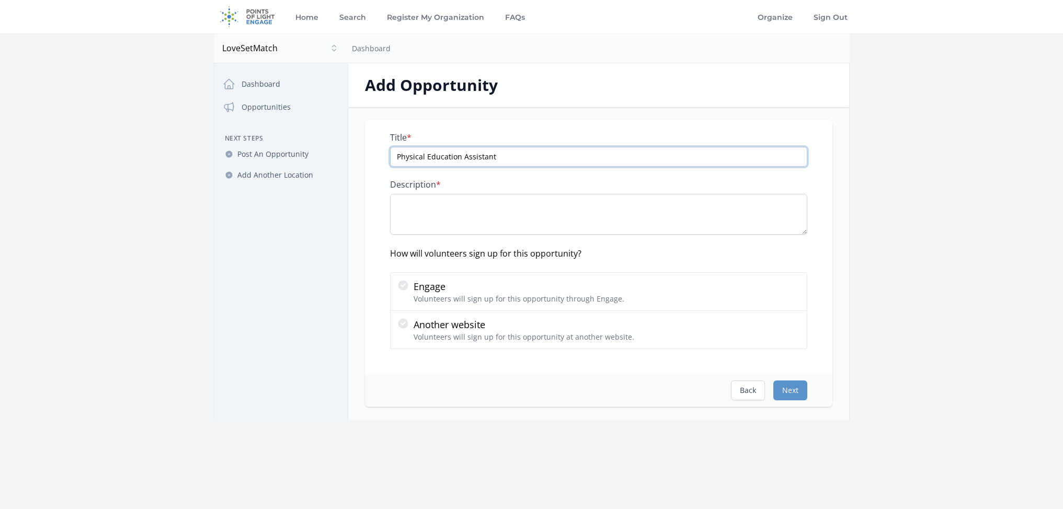
type input "Physical Education Assistant"
click at [513, 215] on textarea "Description *" at bounding box center [598, 214] width 417 height 41
paste textarea "Contract Physical Education Assistant in West Covina, CA. Assist with tennis in…"
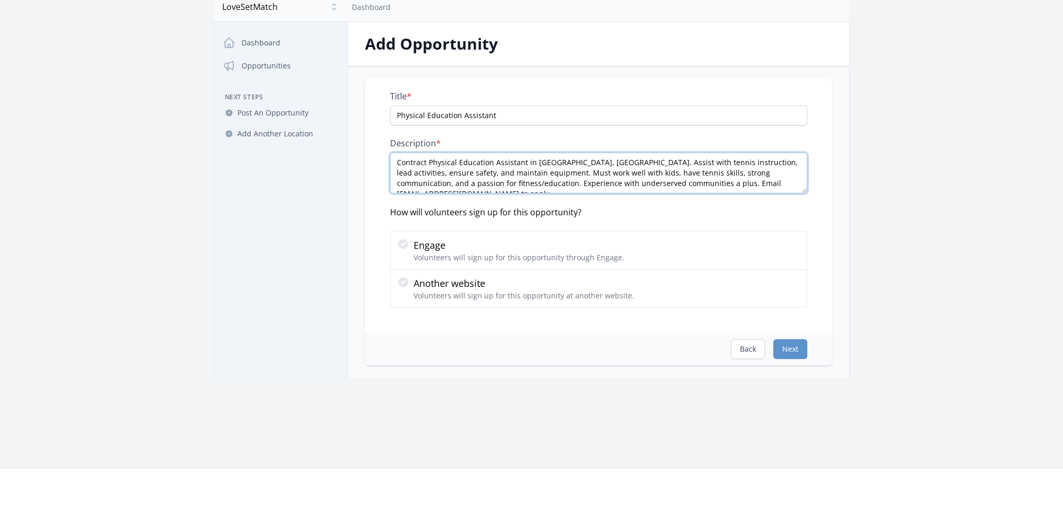
scroll to position [87, 0]
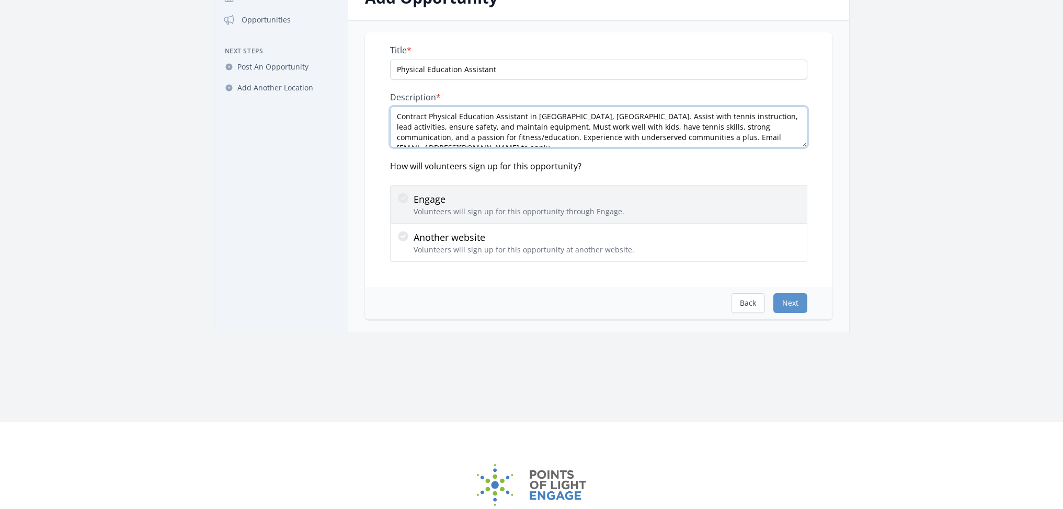
type textarea "Contract Physical Education Assistant in West Covina, CA. Assist with tennis in…"
click at [404, 199] on icon at bounding box center [403, 198] width 10 height 10
click at [0, 0] on input "Engage Volunteers will sign up for this opportunity through Engage." at bounding box center [0, 0] width 0 height 0
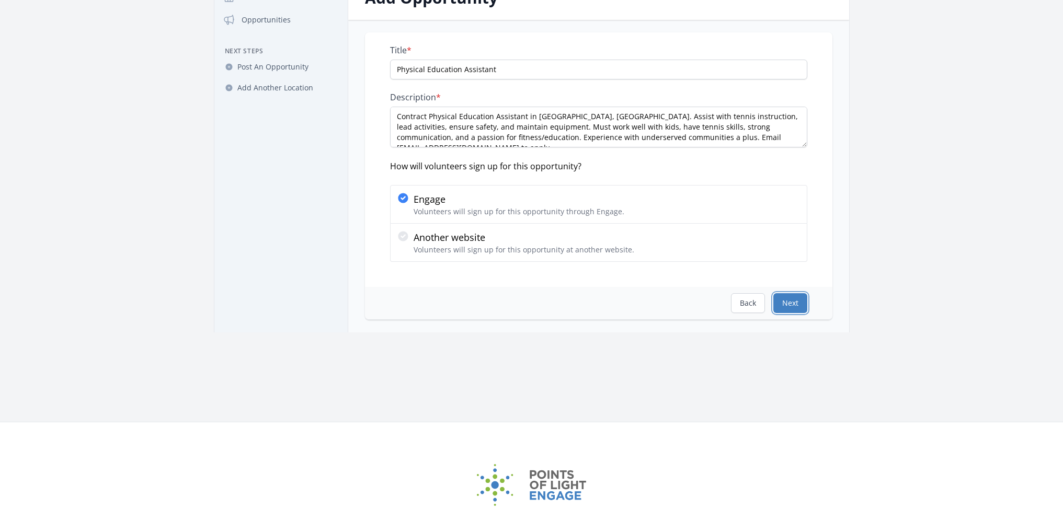
click at [792, 304] on button "Next" at bounding box center [790, 303] width 34 height 20
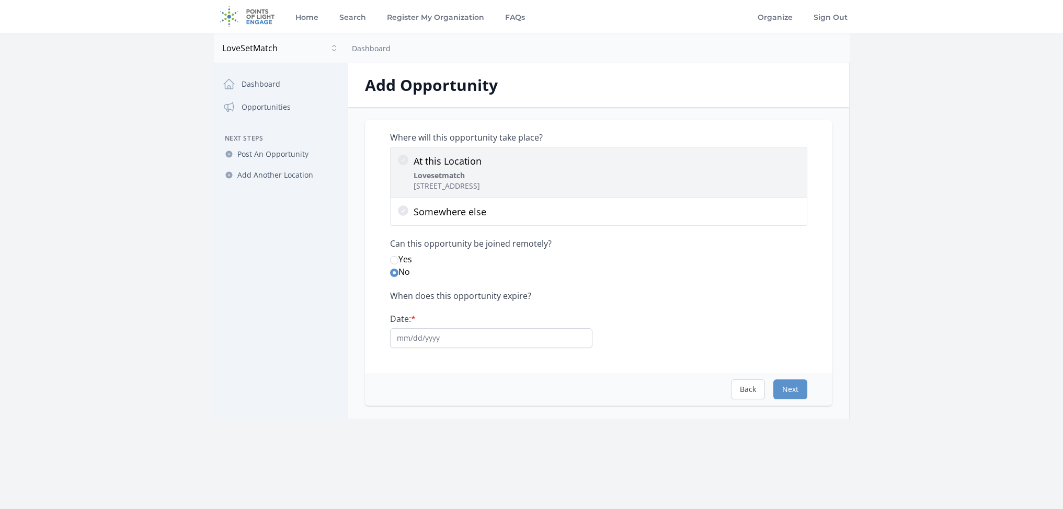
click at [427, 165] on p "At this Location" at bounding box center [448, 161] width 68 height 15
click at [0, 0] on input "At this Location Lovesetmatch 2101 Lupine Ave, Monterey Park, CA 91755" at bounding box center [0, 0] width 0 height 0
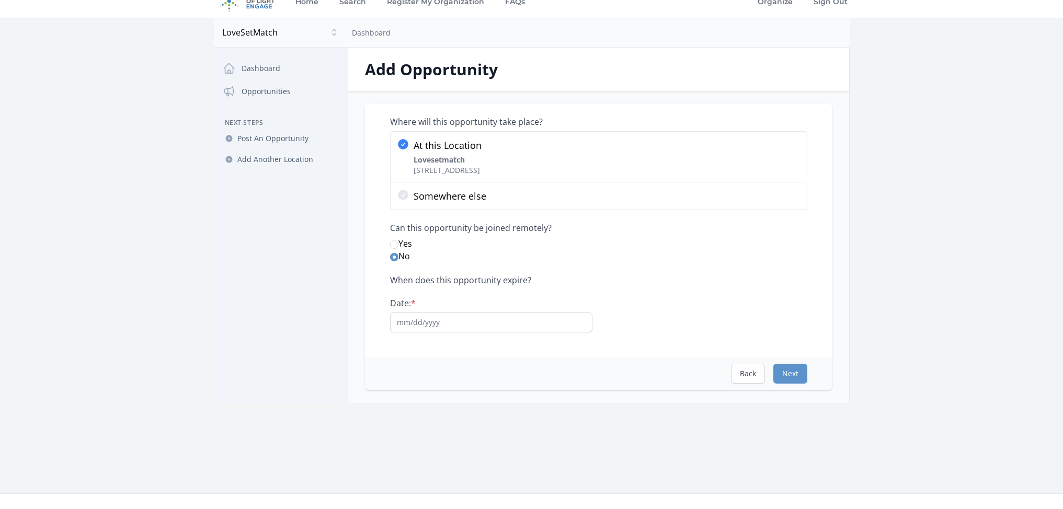
scroll to position [16, 0]
click at [408, 330] on input "Date: *" at bounding box center [491, 323] width 202 height 20
click at [402, 323] on input "Date: *" at bounding box center [491, 323] width 202 height 20
type input "12/31/26"
click at [804, 369] on button "Next" at bounding box center [790, 374] width 34 height 20
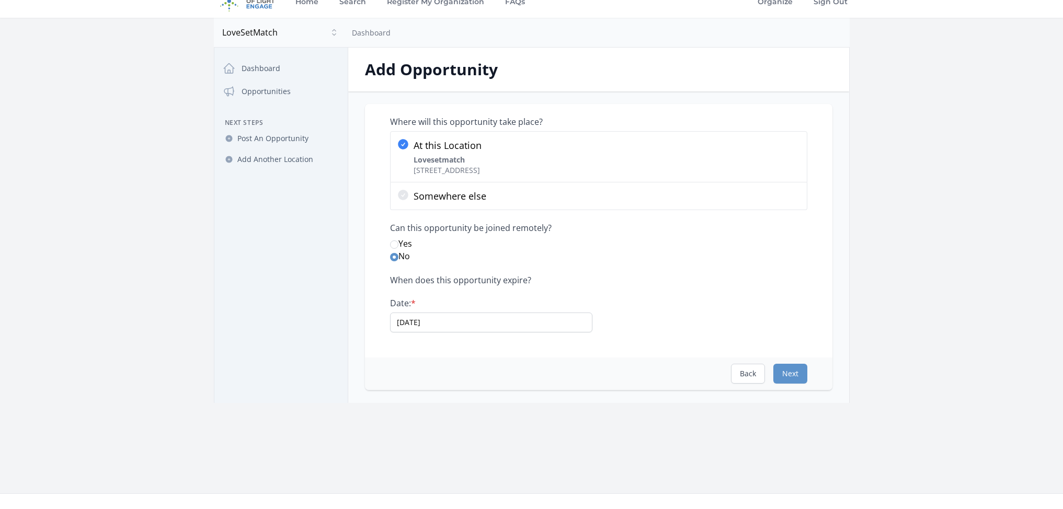
scroll to position [0, 0]
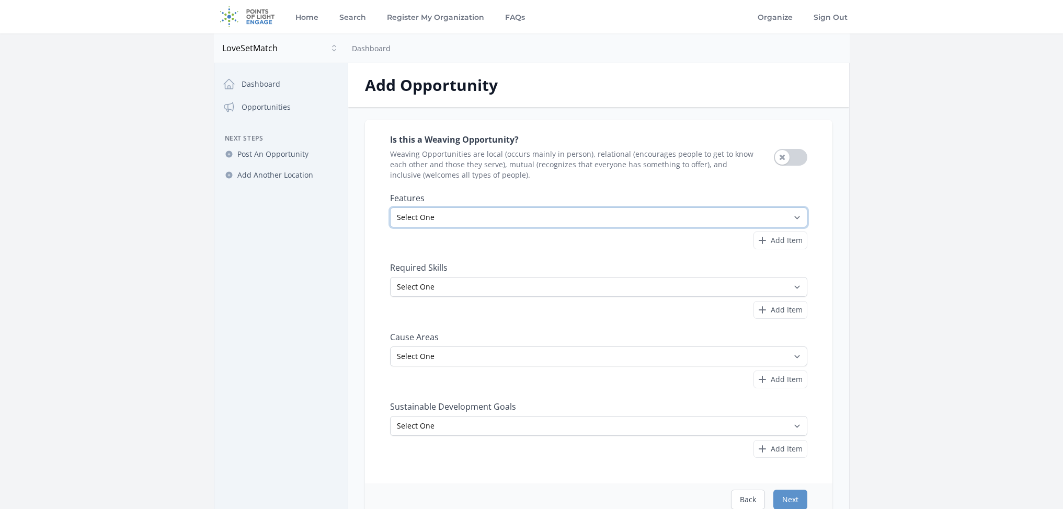
click at [445, 216] on select "Select One All Ages Court-Ordered Eligible Good for Families Good for Groups Go…" at bounding box center [598, 218] width 417 height 20
select select "All Ages"
click at [433, 291] on select "Select One Accounting Advocacy Administrative Arts Board Service Business Skill…" at bounding box center [598, 287] width 417 height 20
select select "Teaching"
click at [450, 352] on select "Select One Adult Education Animals Arts & Culture Children & Youth Civil Rights…" at bounding box center [598, 357] width 417 height 20
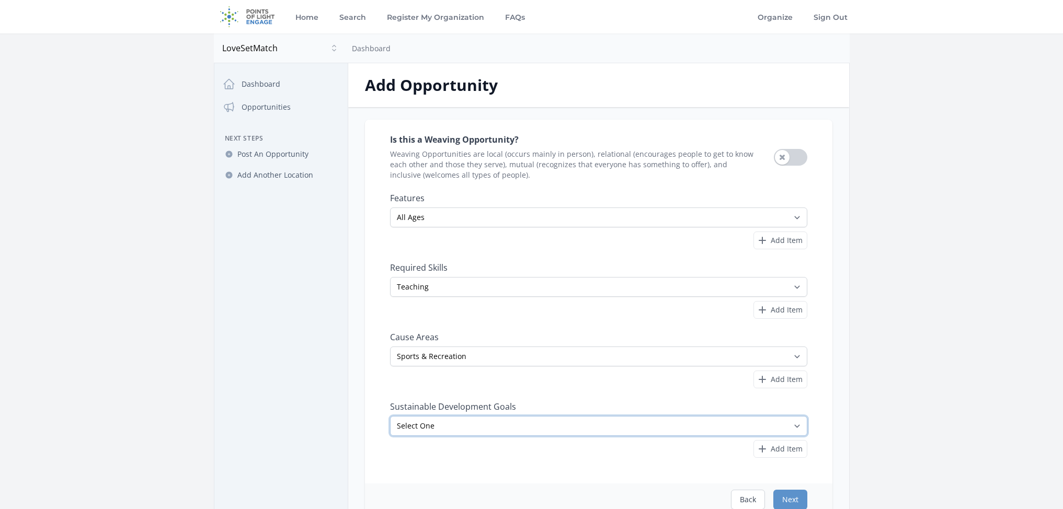
click at [496, 421] on select "Select One No Poverty Zero Hunger Good Health and Well-Being Quality Education …" at bounding box center [598, 426] width 417 height 20
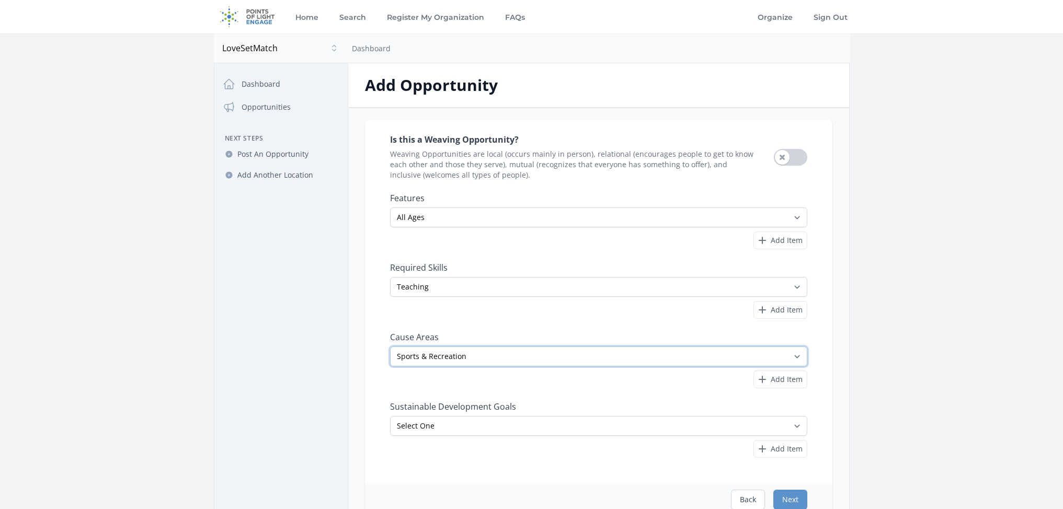
click at [456, 350] on select "Select One Adult Education Animals Arts & Culture Children & Youth Civil Rights…" at bounding box center [598, 357] width 417 height 20
select select "Education"
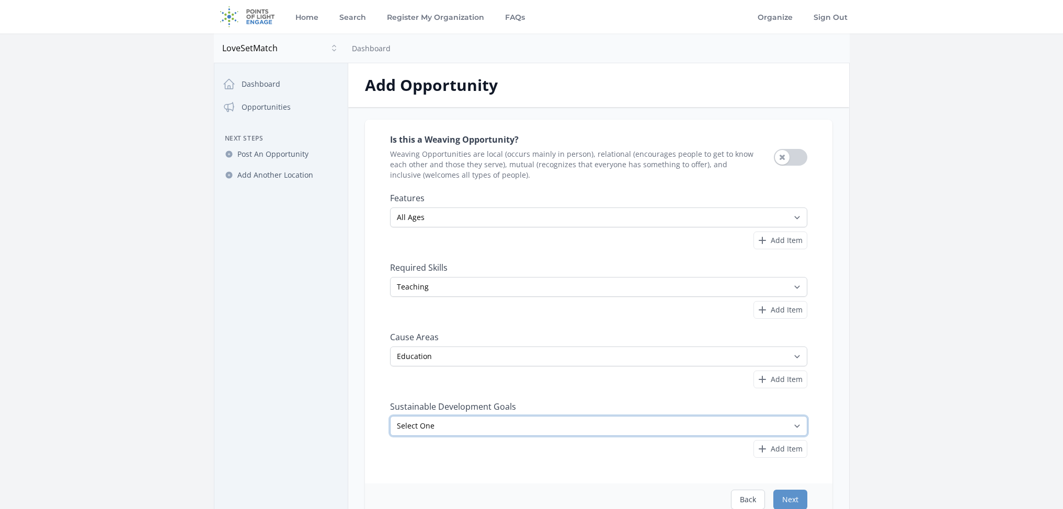
click at [504, 420] on select "Select One No Poverty Zero Hunger Good Health and Well-Being Quality Education …" at bounding box center [598, 426] width 417 height 20
select select "Good Health and Well-Being"
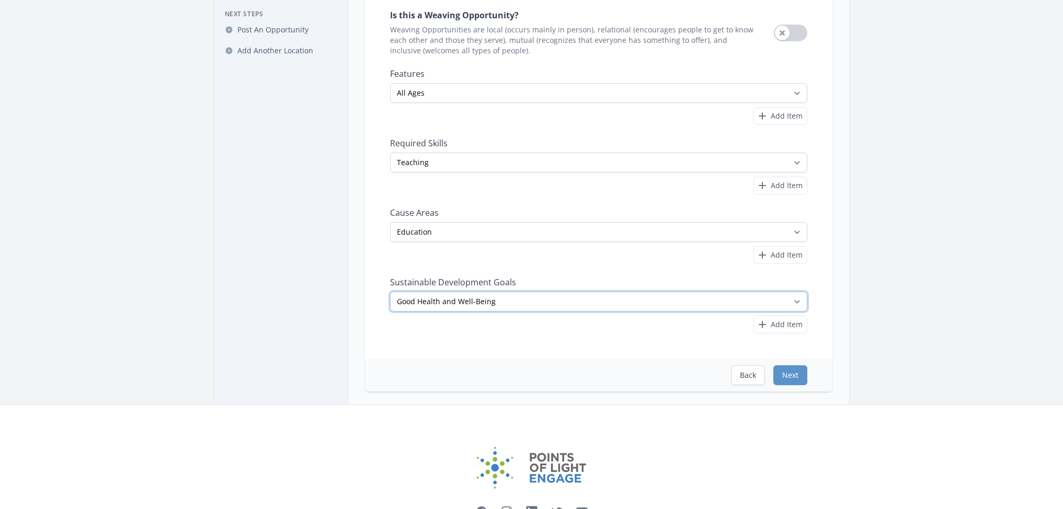
scroll to position [200, 0]
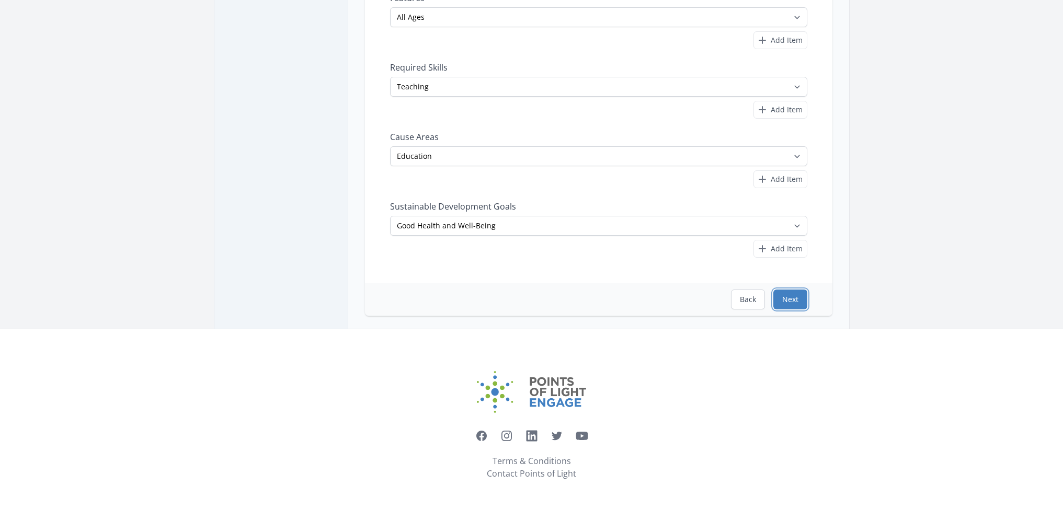
click at [798, 301] on button "Next" at bounding box center [790, 300] width 34 height 20
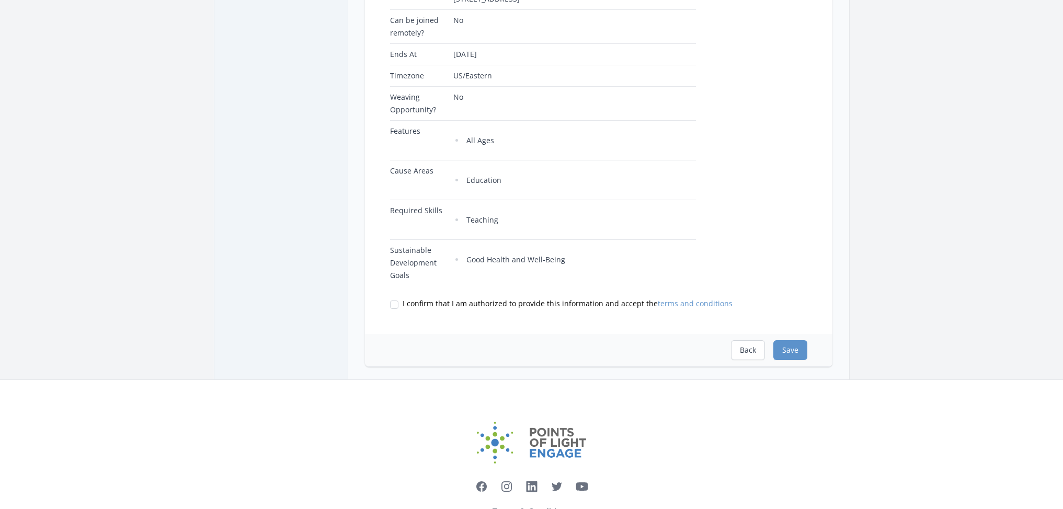
scroll to position [363, 0]
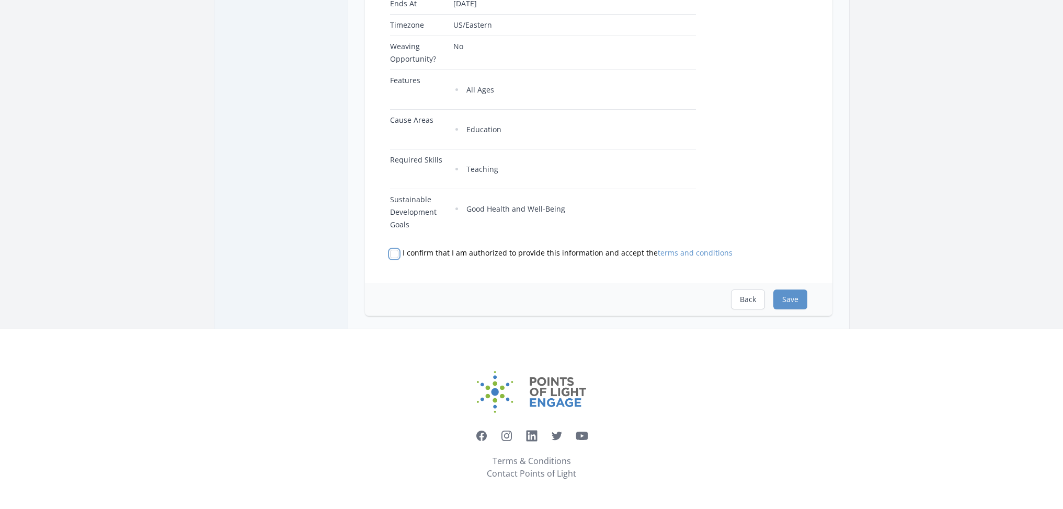
click at [391, 250] on input "I confirm that I am authorized to provide this information and accept the terms…" at bounding box center [394, 254] width 8 height 8
checkbox input "true"
click at [784, 296] on button "Save" at bounding box center [790, 300] width 34 height 20
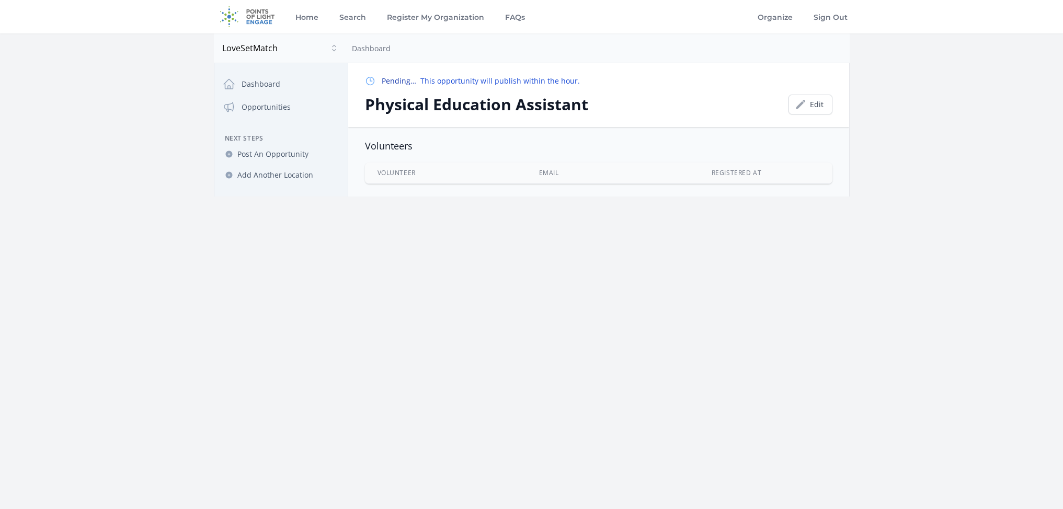
click at [631, 281] on div "Home Search Register My Organization FAQs Organize" at bounding box center [531, 254] width 1063 height 509
